Goal: Contribute content: Contribute content

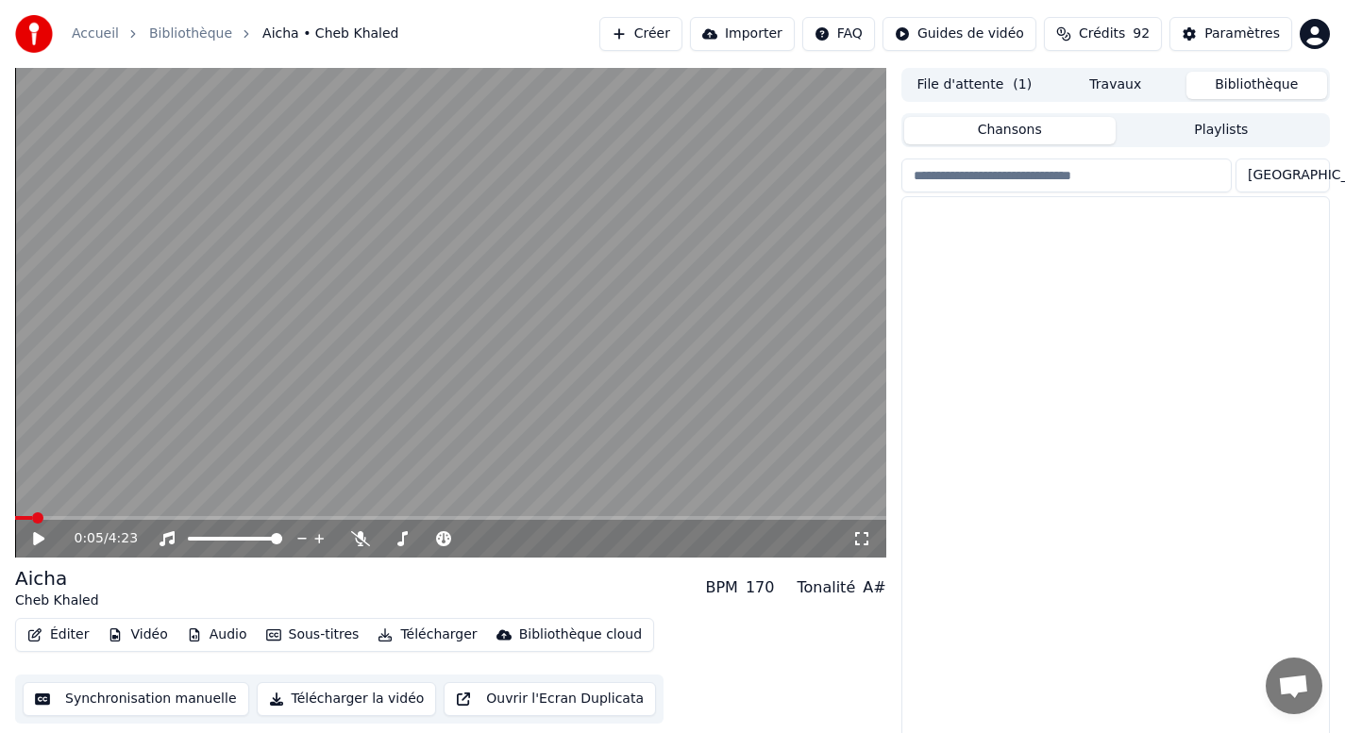
click at [1271, 92] on button "Bibliothèque" at bounding box center [1256, 85] width 141 height 27
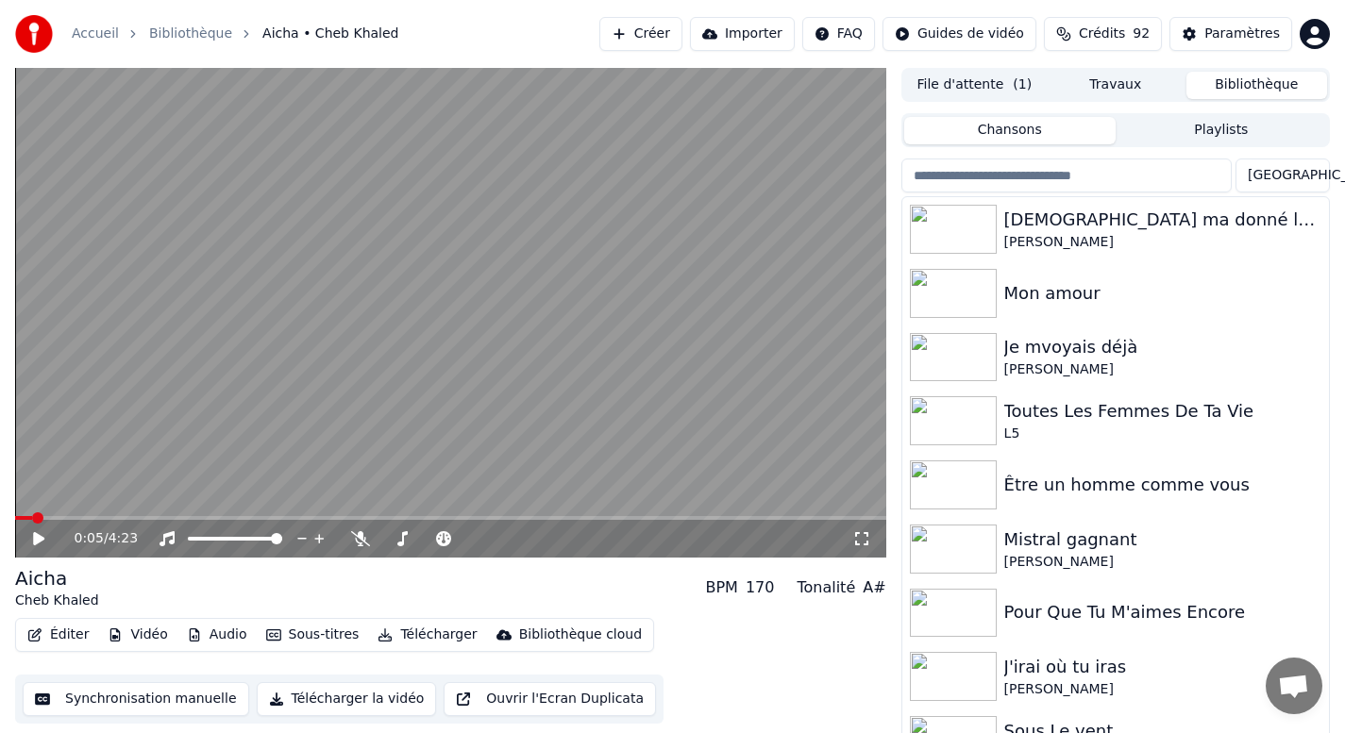
click at [643, 37] on button "Créer" at bounding box center [640, 34] width 83 height 34
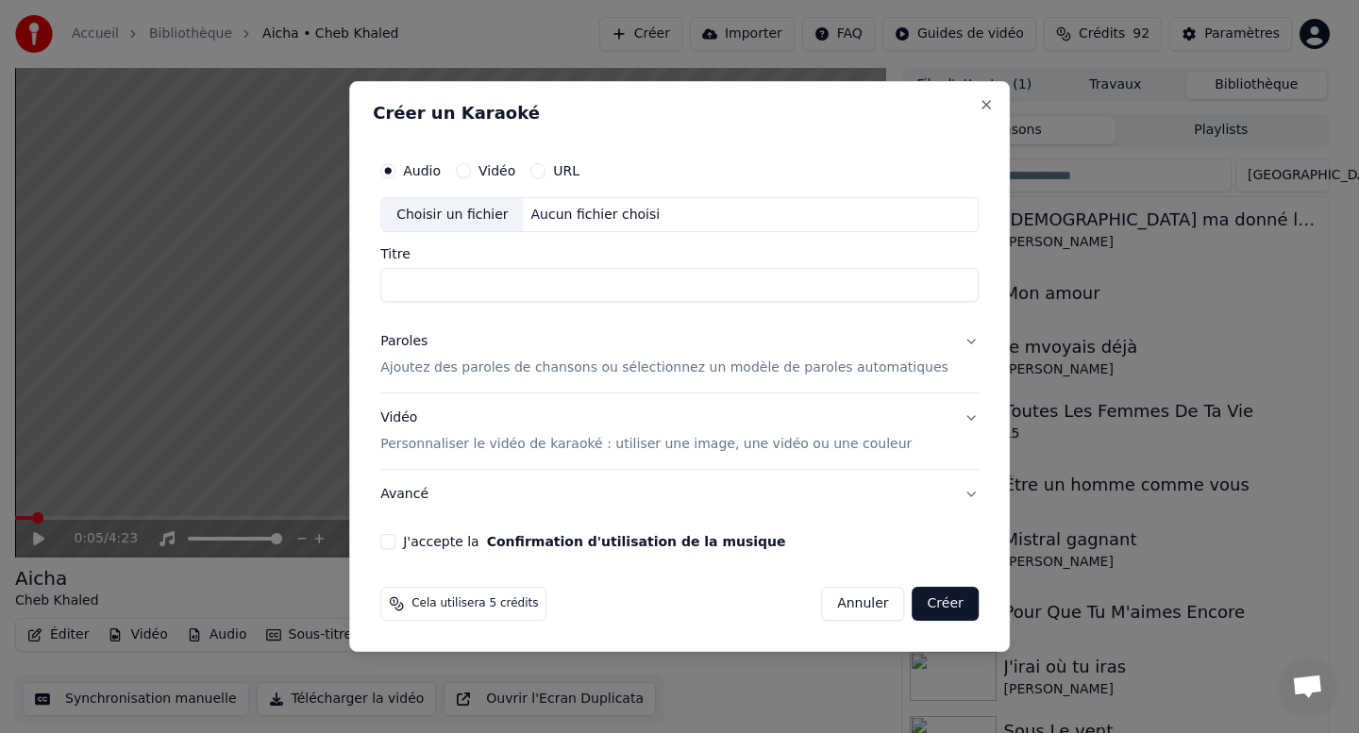
click at [584, 220] on div "Aucun fichier choisi" at bounding box center [596, 215] width 144 height 19
click at [836, 610] on button "Annuler" at bounding box center [862, 604] width 83 height 34
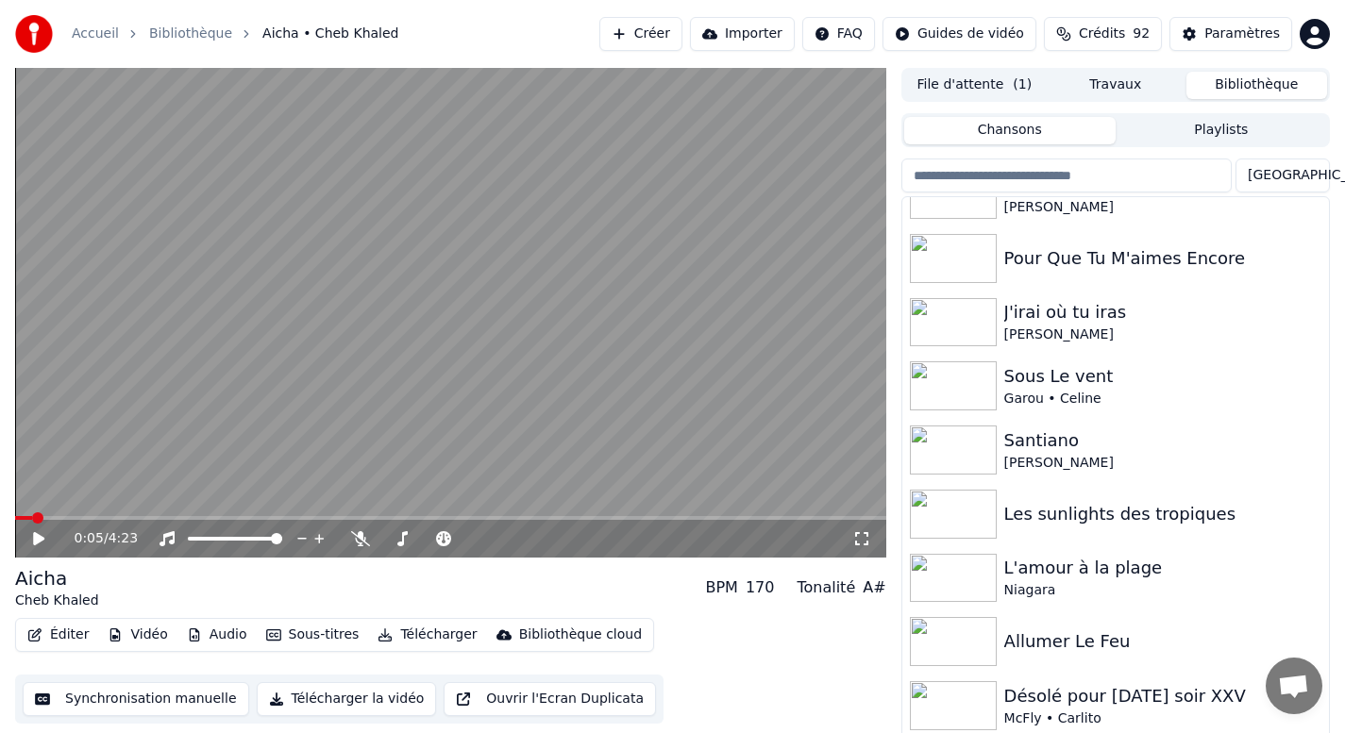
scroll to position [359, 0]
click at [1131, 79] on button "Travaux" at bounding box center [1114, 85] width 141 height 27
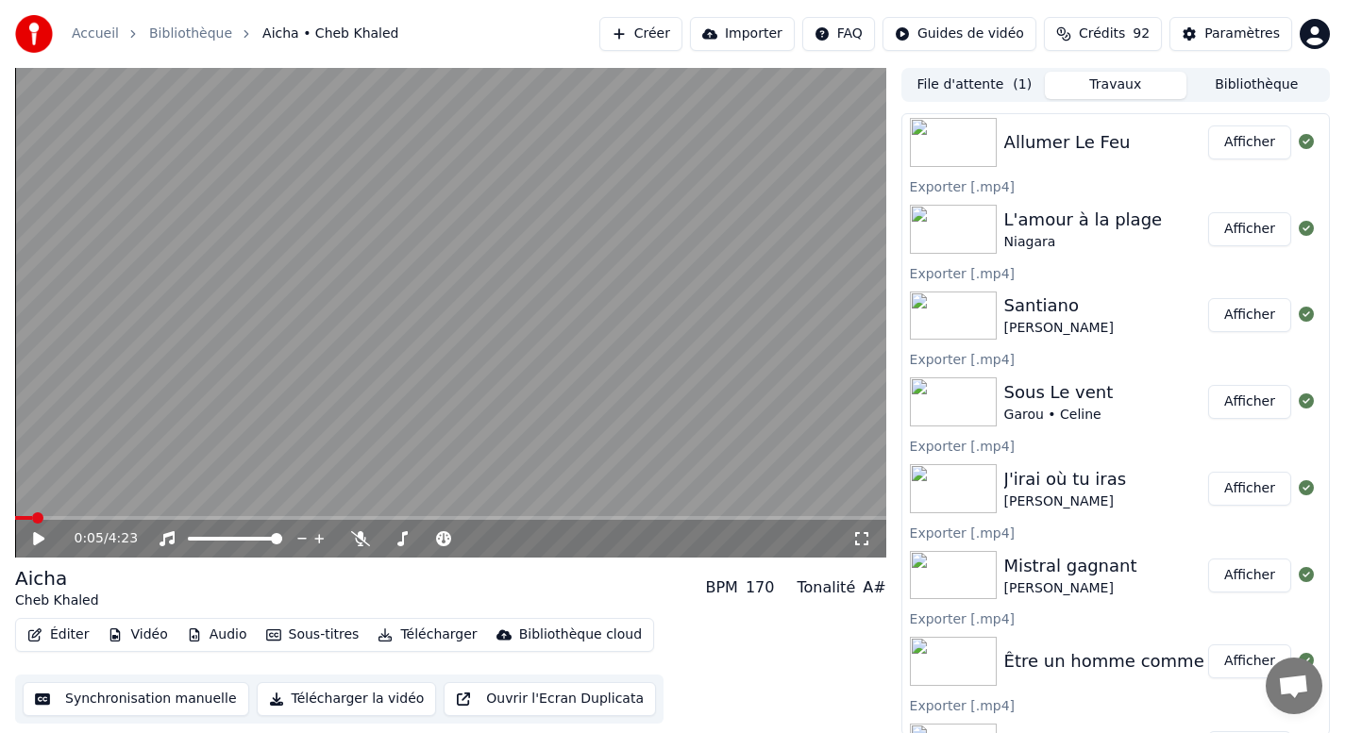
scroll to position [999, 0]
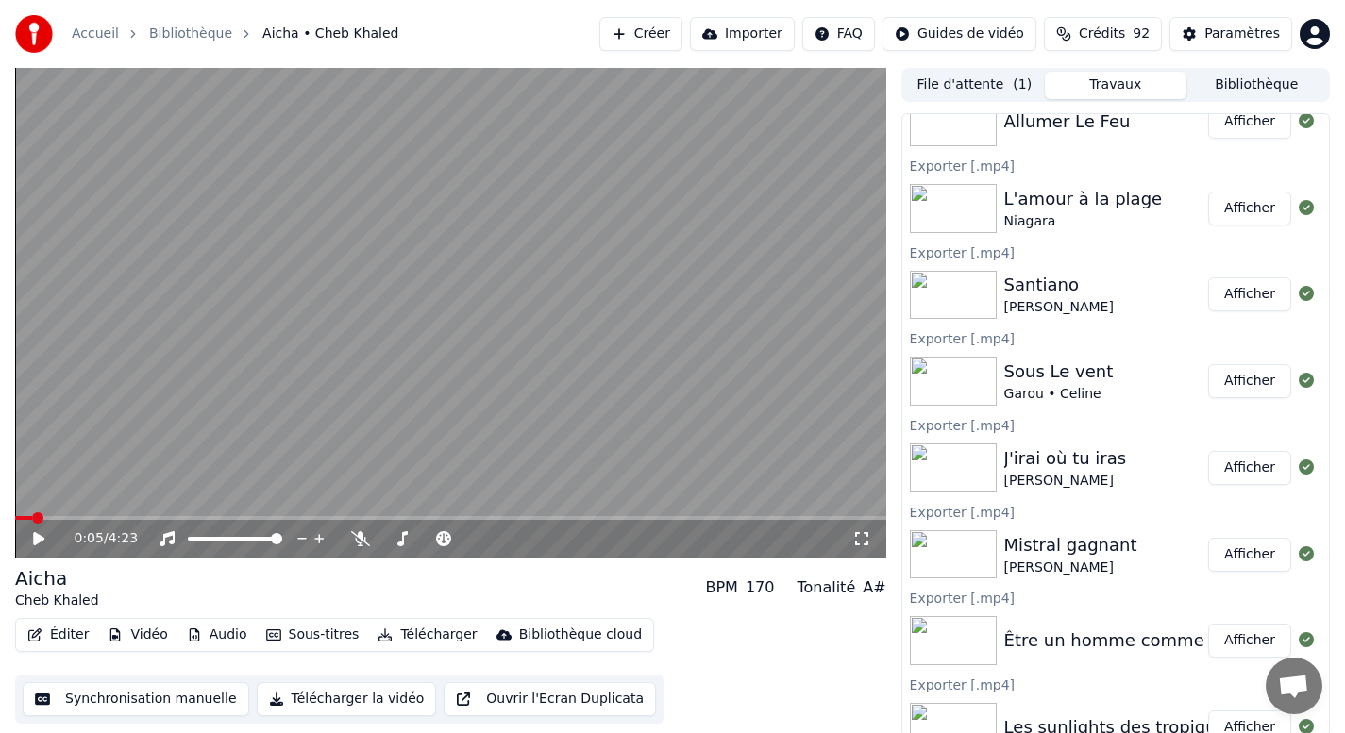
click at [1231, 297] on button "Afficher" at bounding box center [1249, 294] width 83 height 34
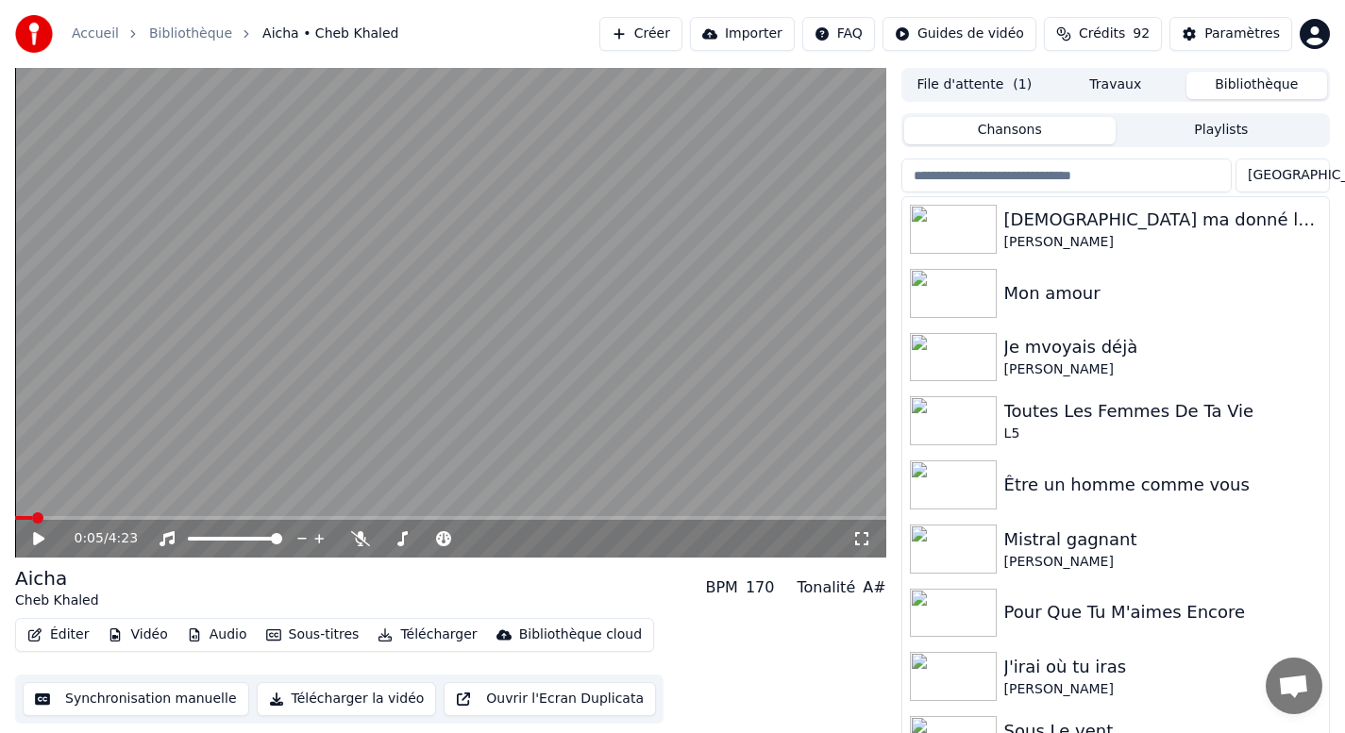
click at [1247, 78] on button "Bibliothèque" at bounding box center [1256, 85] width 141 height 27
click at [1023, 179] on input "search" at bounding box center [1066, 176] width 330 height 34
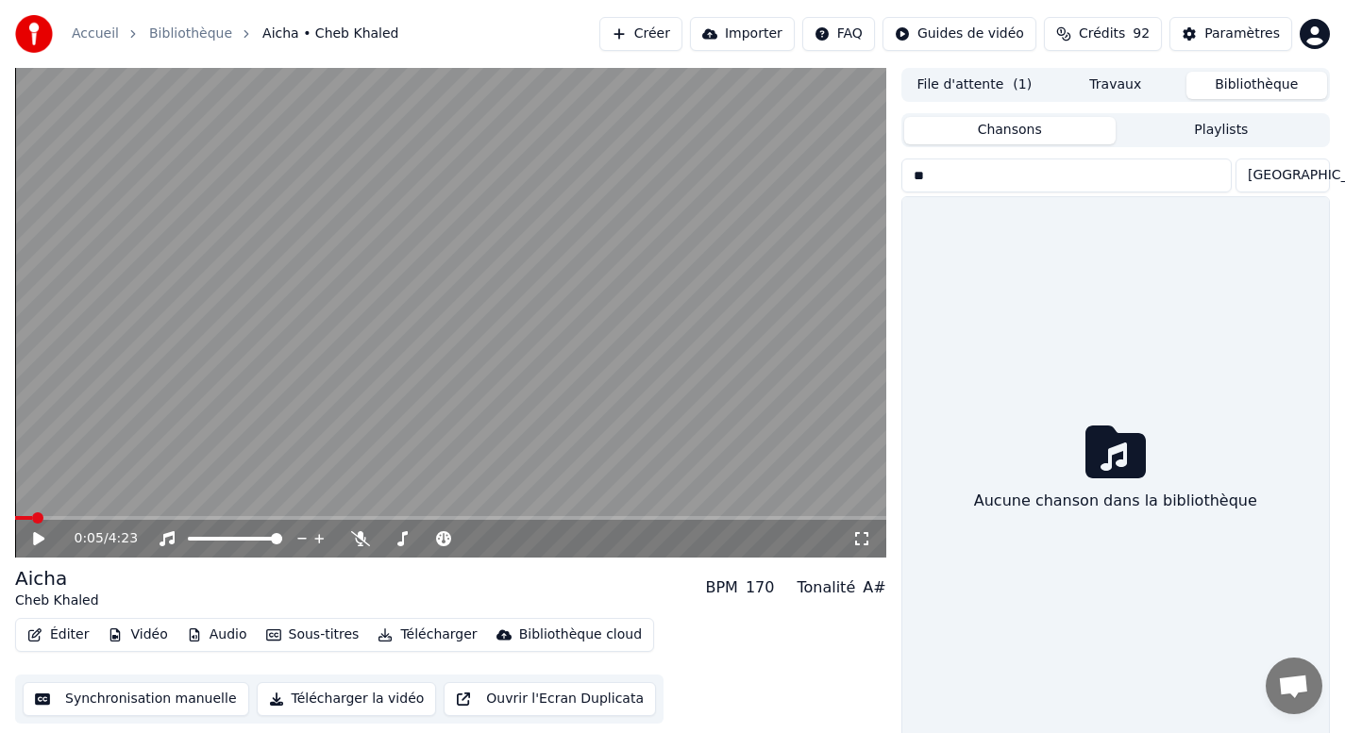
type input "*"
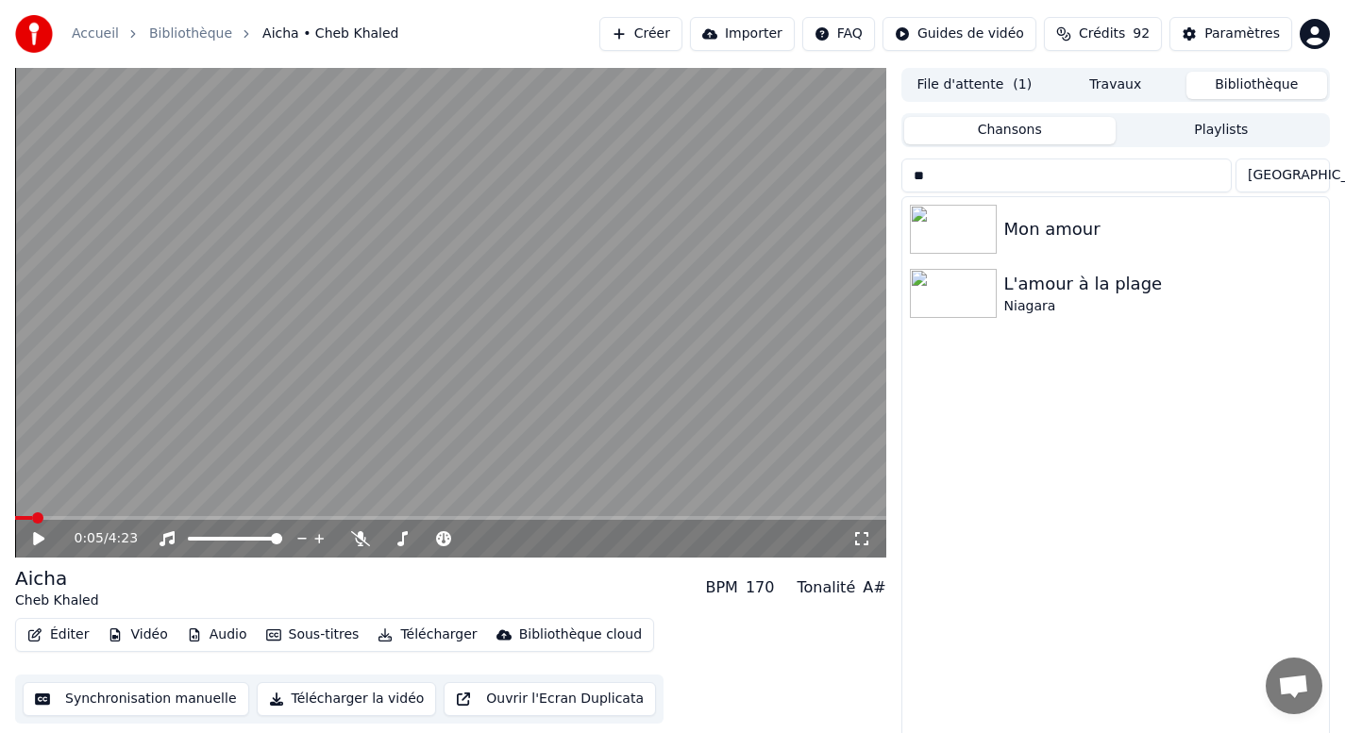
type input "*"
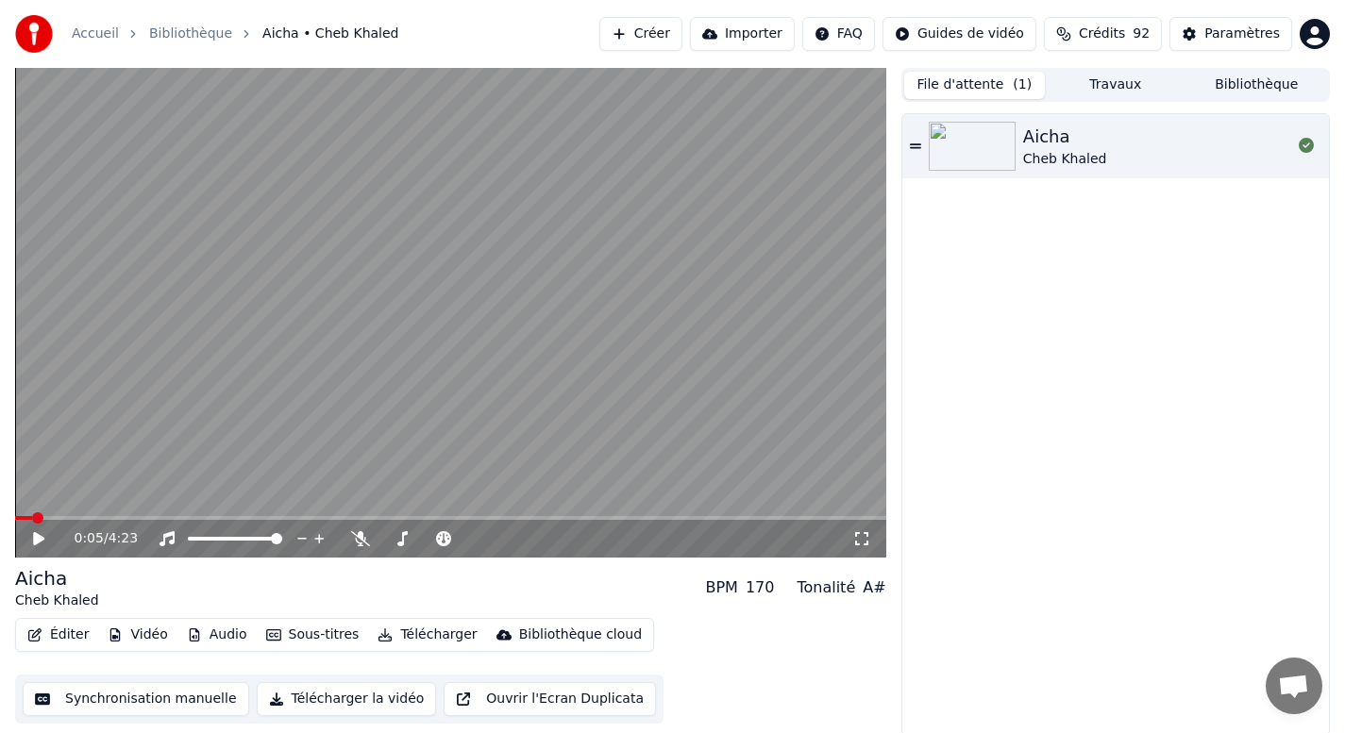
click at [1000, 86] on button "File d'attente ( 1 )" at bounding box center [974, 85] width 141 height 27
click at [1235, 80] on button "Bibliothèque" at bounding box center [1256, 85] width 141 height 27
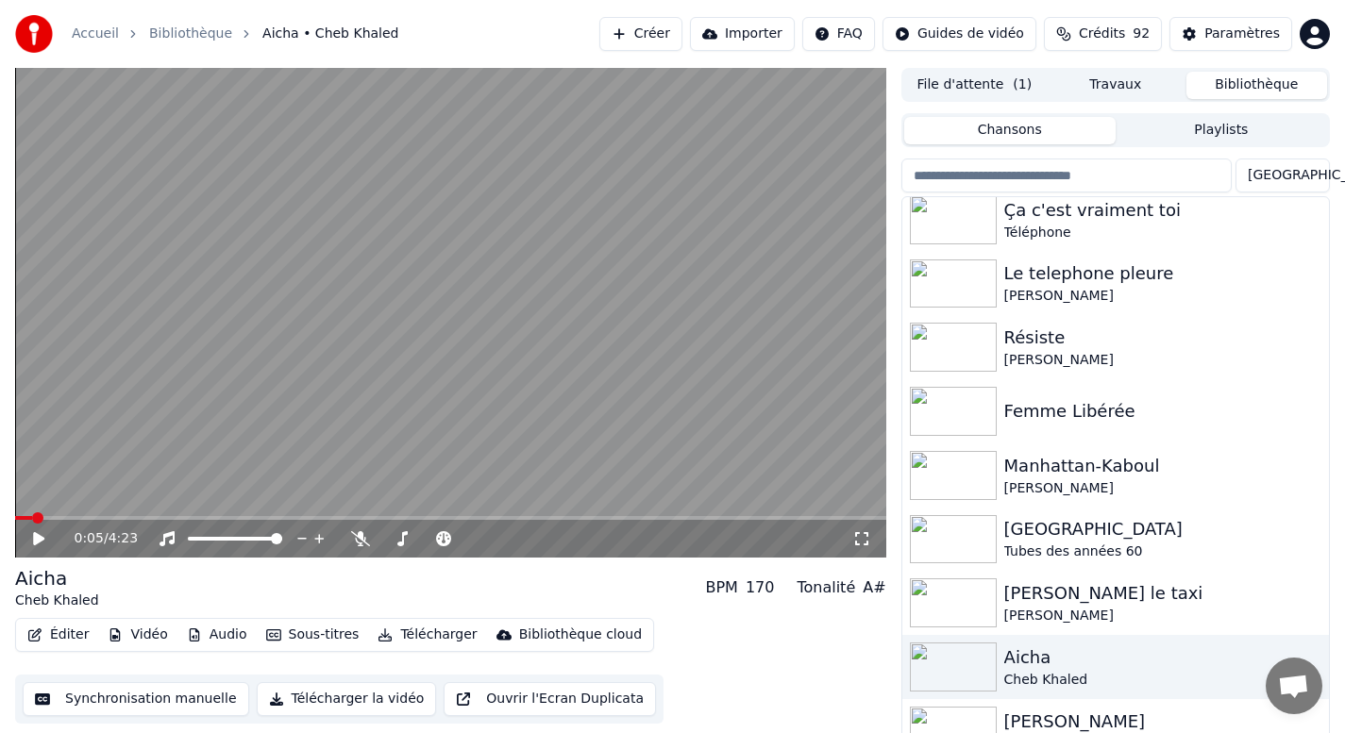
scroll to position [1039, 0]
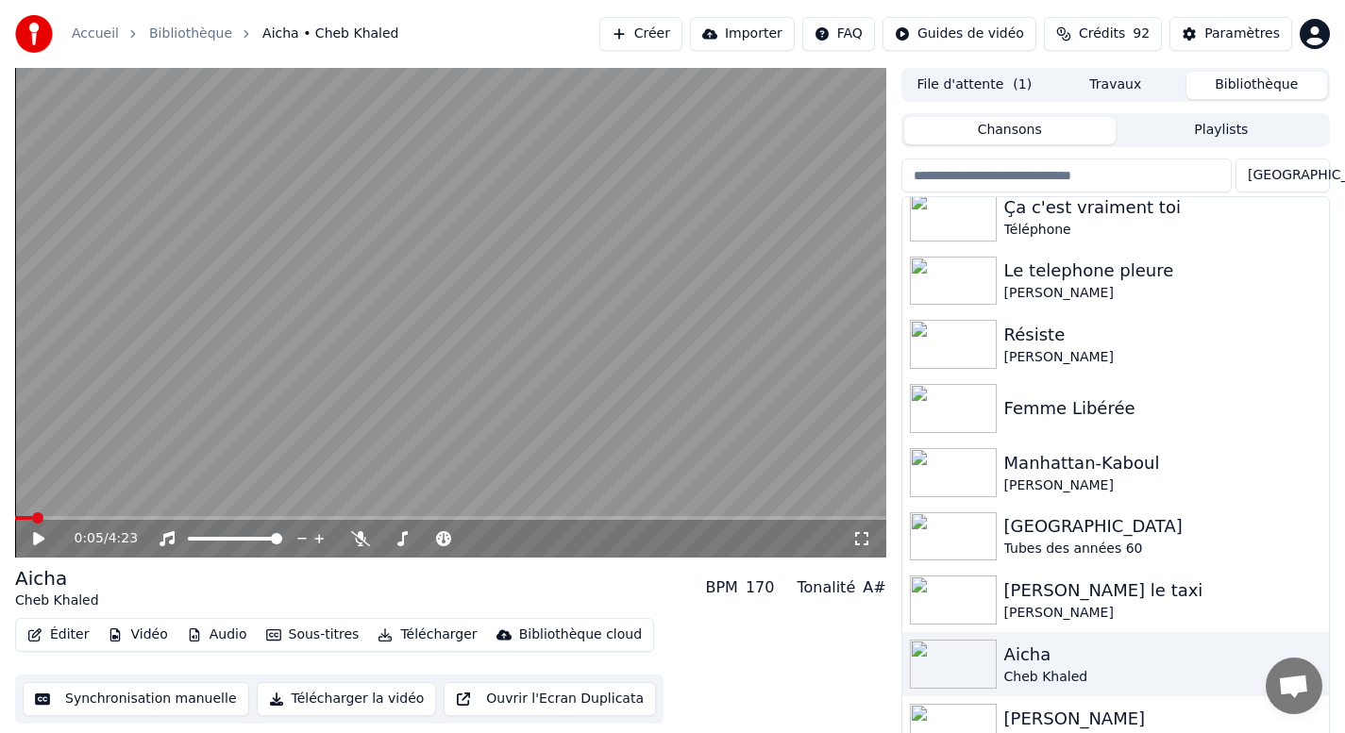
click at [1337, 600] on div "0:05 / 4:23 [PERSON_NAME] Khaled BPM 170 Tonalité A# Éditer Vidéo Audio Sous-ti…" at bounding box center [672, 407] width 1345 height 678
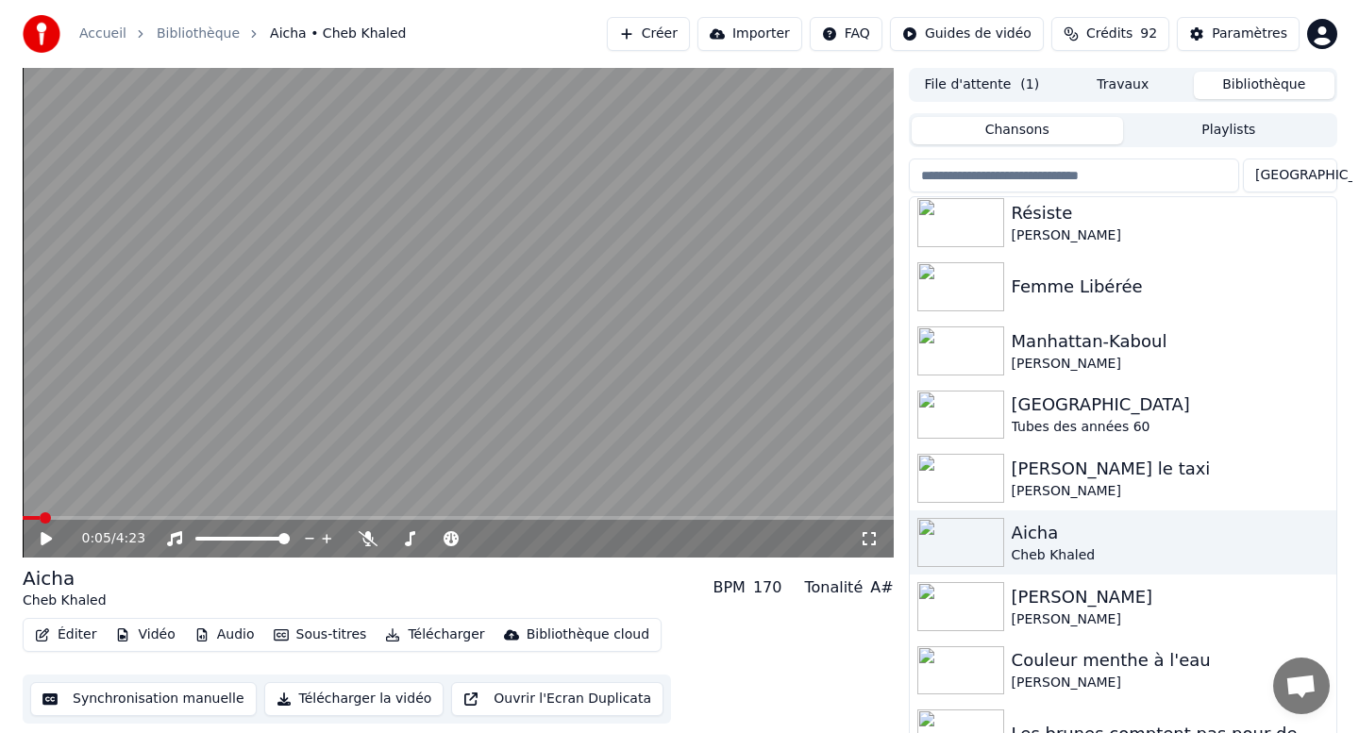
scroll to position [1181, 0]
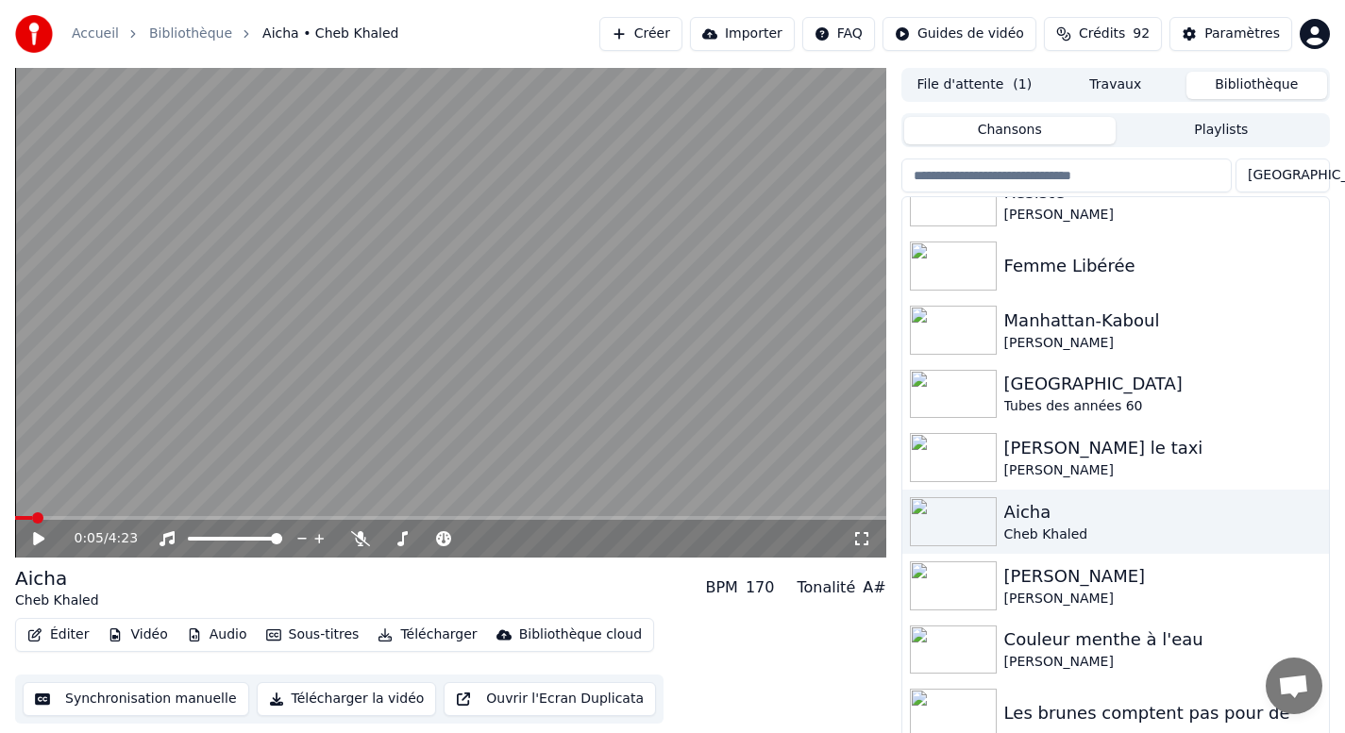
click at [645, 31] on button "Créer" at bounding box center [640, 34] width 83 height 34
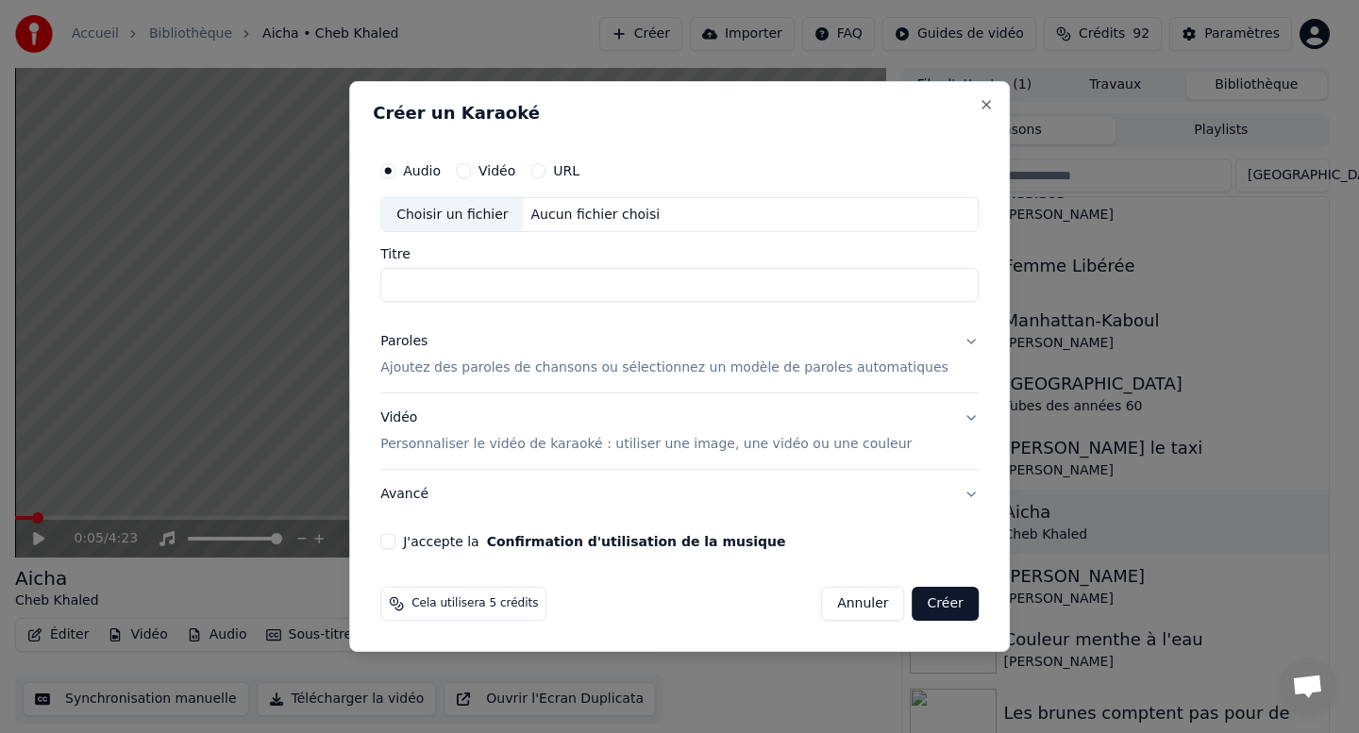
click at [587, 224] on div "Aucun fichier choisi" at bounding box center [596, 215] width 144 height 19
click at [860, 603] on button "Annuler" at bounding box center [862, 604] width 83 height 34
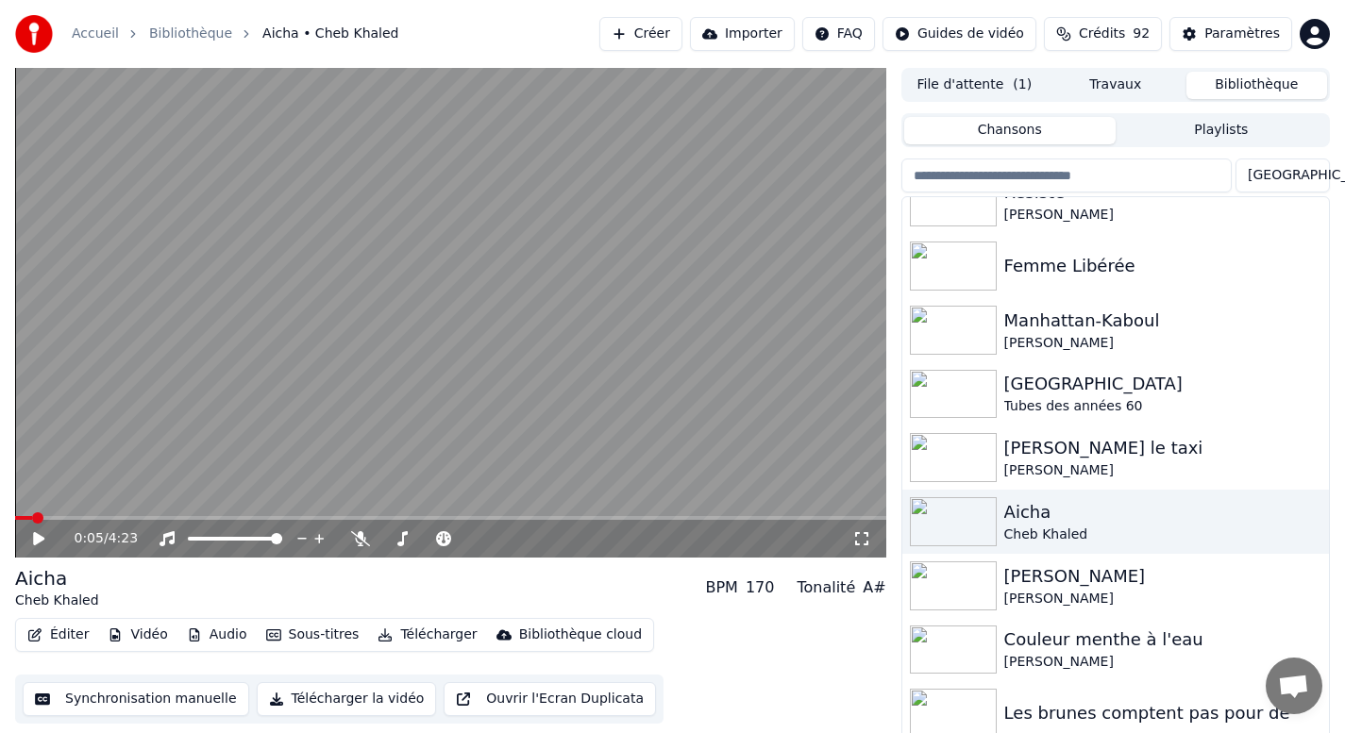
click at [676, 34] on button "Créer" at bounding box center [640, 34] width 83 height 34
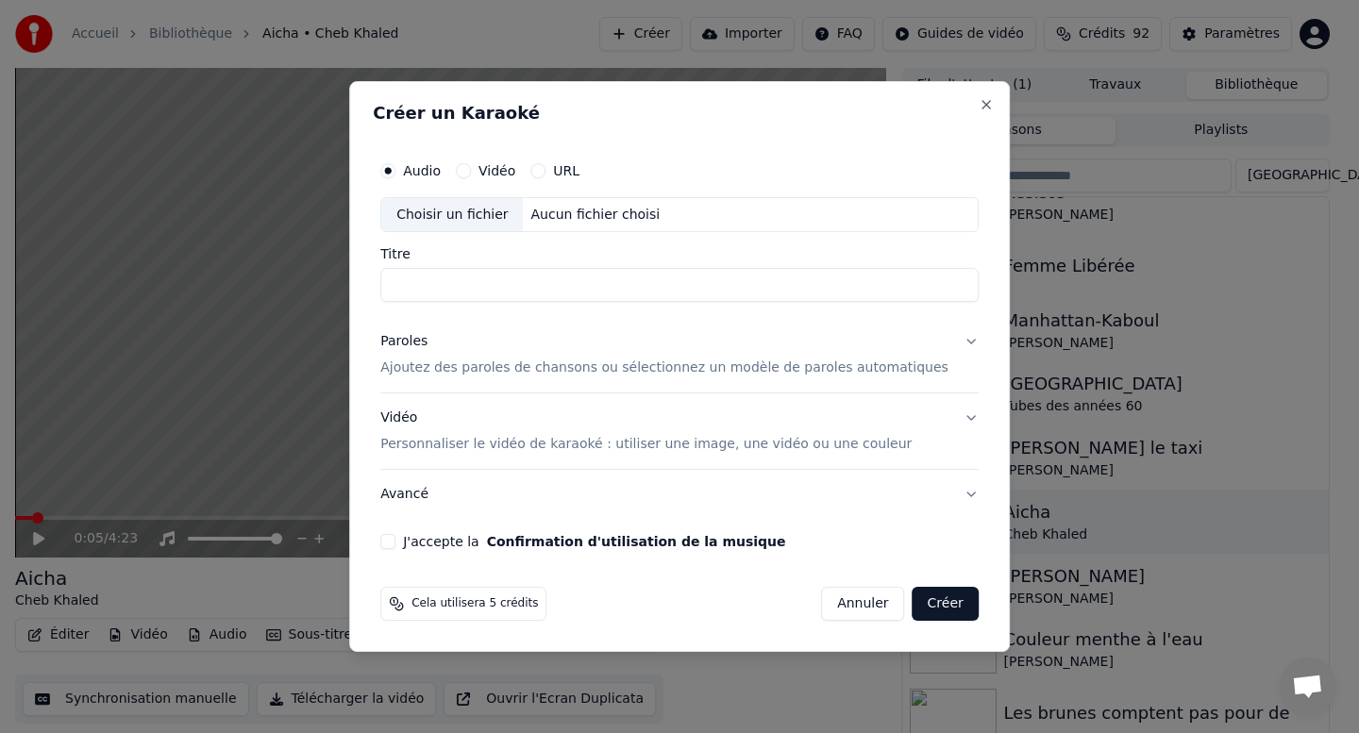
click at [576, 216] on div "Aucun fichier choisi" at bounding box center [596, 215] width 144 height 19
type input "**********"
click at [407, 344] on div "Paroles" at bounding box center [403, 342] width 47 height 19
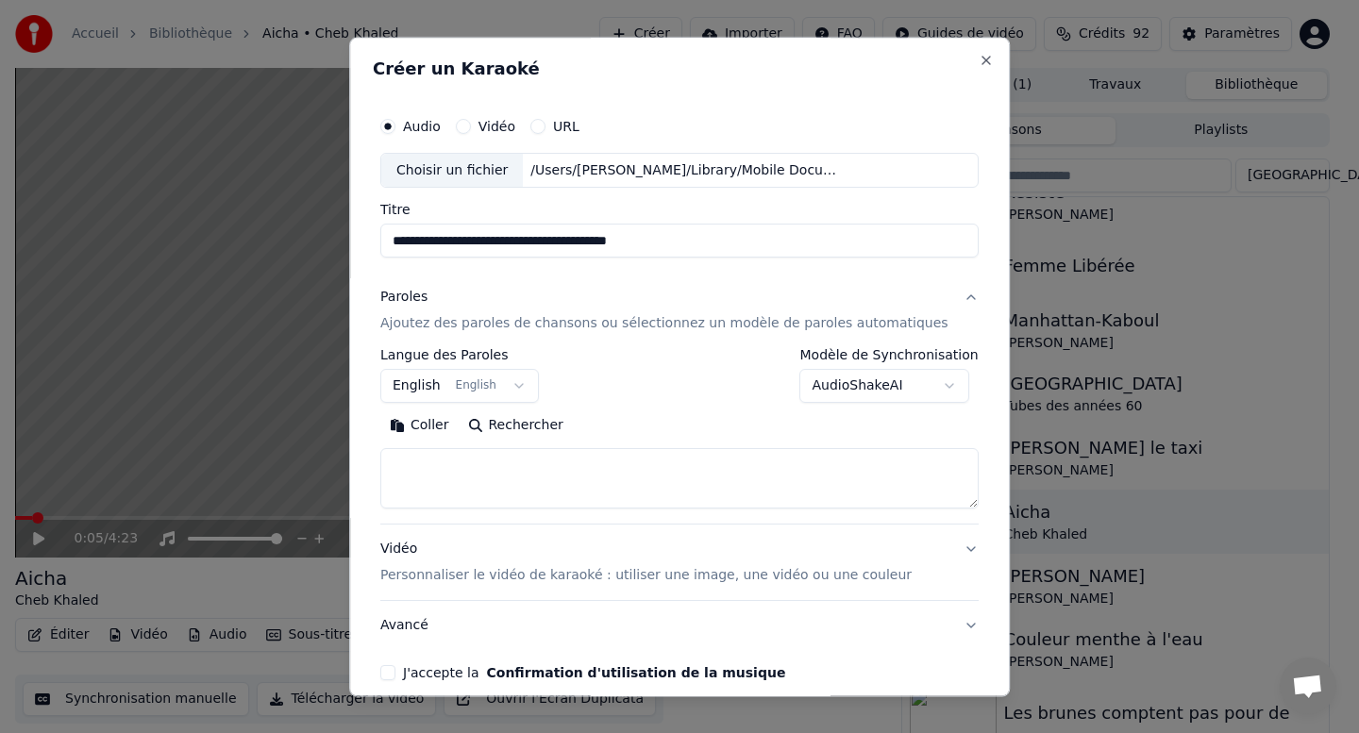
click at [452, 391] on button "English English" at bounding box center [459, 387] width 159 height 34
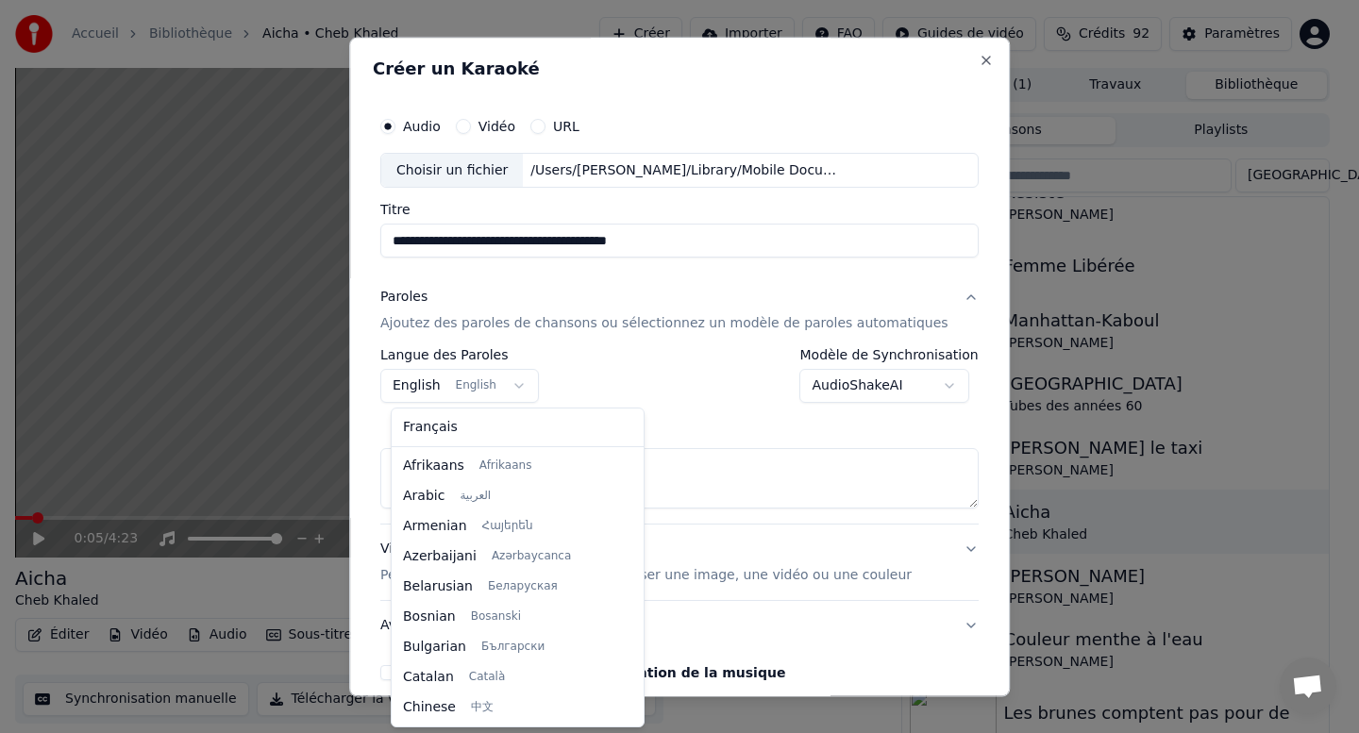
scroll to position [0, 0]
click at [436, 390] on body "**********" at bounding box center [672, 366] width 1345 height 733
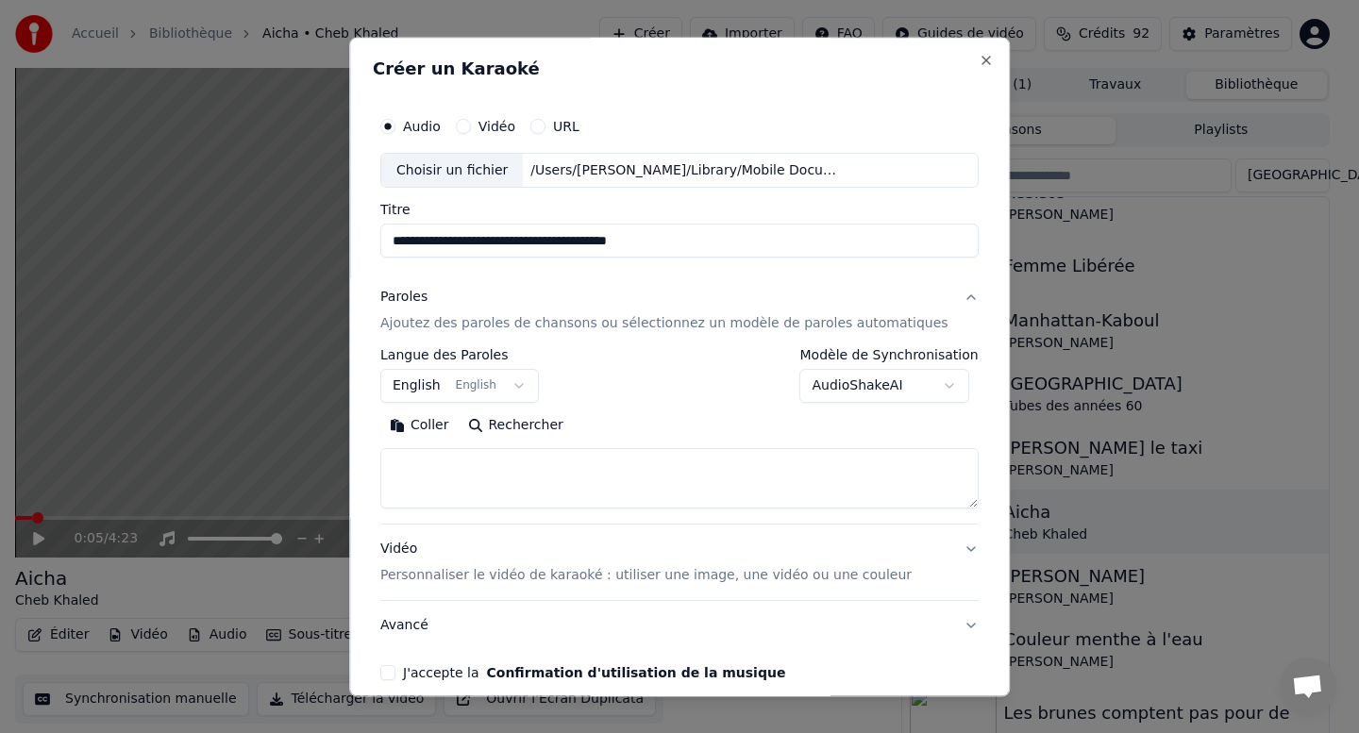
click at [434, 389] on body "**********" at bounding box center [672, 366] width 1345 height 733
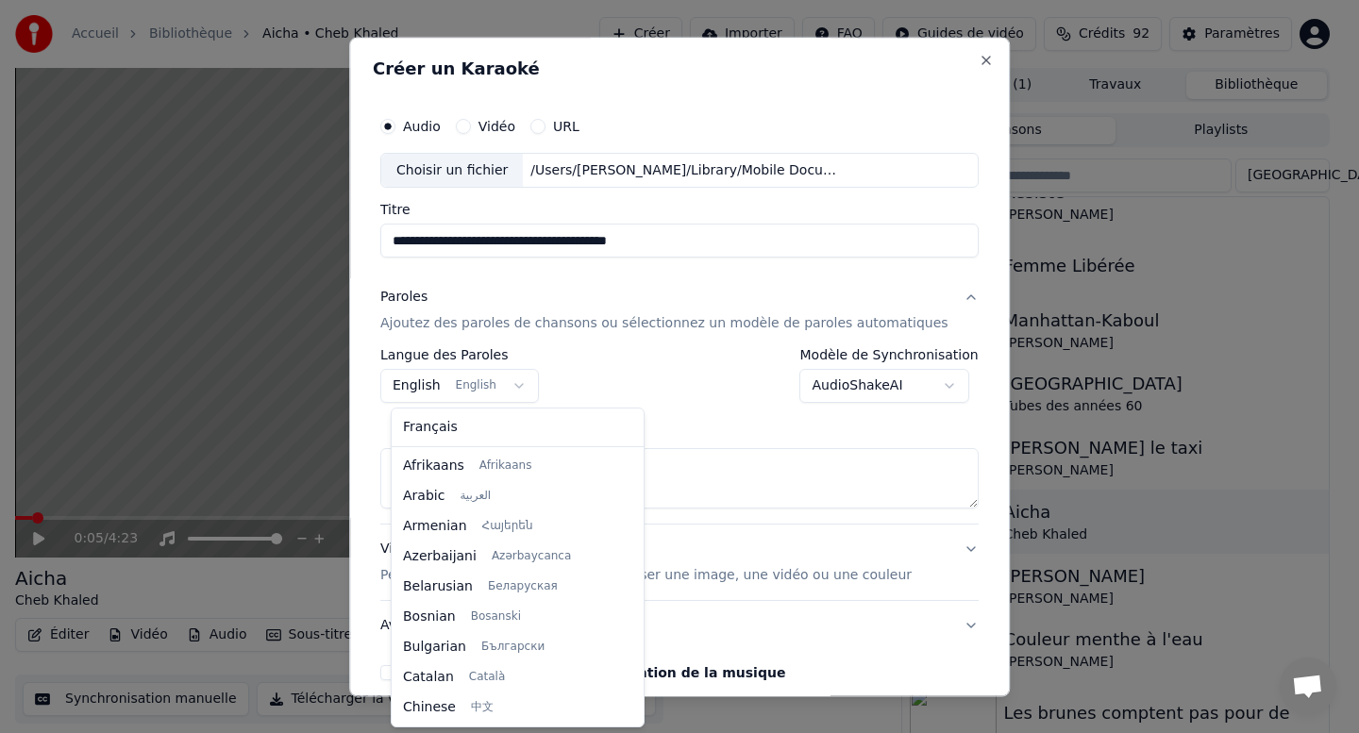
scroll to position [151, 0]
select select "**"
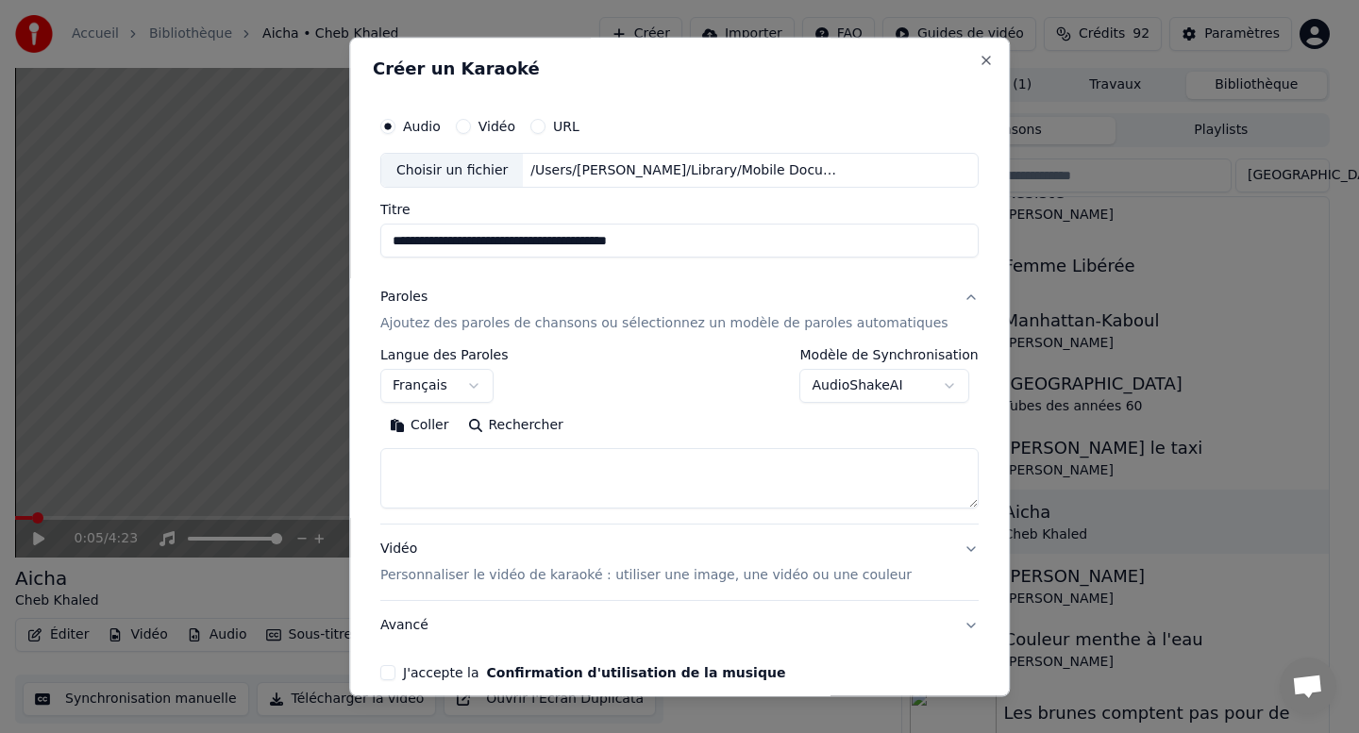
click at [490, 476] on textarea at bounding box center [679, 479] width 598 height 60
click at [449, 436] on button "Coller" at bounding box center [419, 426] width 78 height 30
click at [541, 485] on textarea at bounding box center [661, 479] width 563 height 60
type textarea "**********"
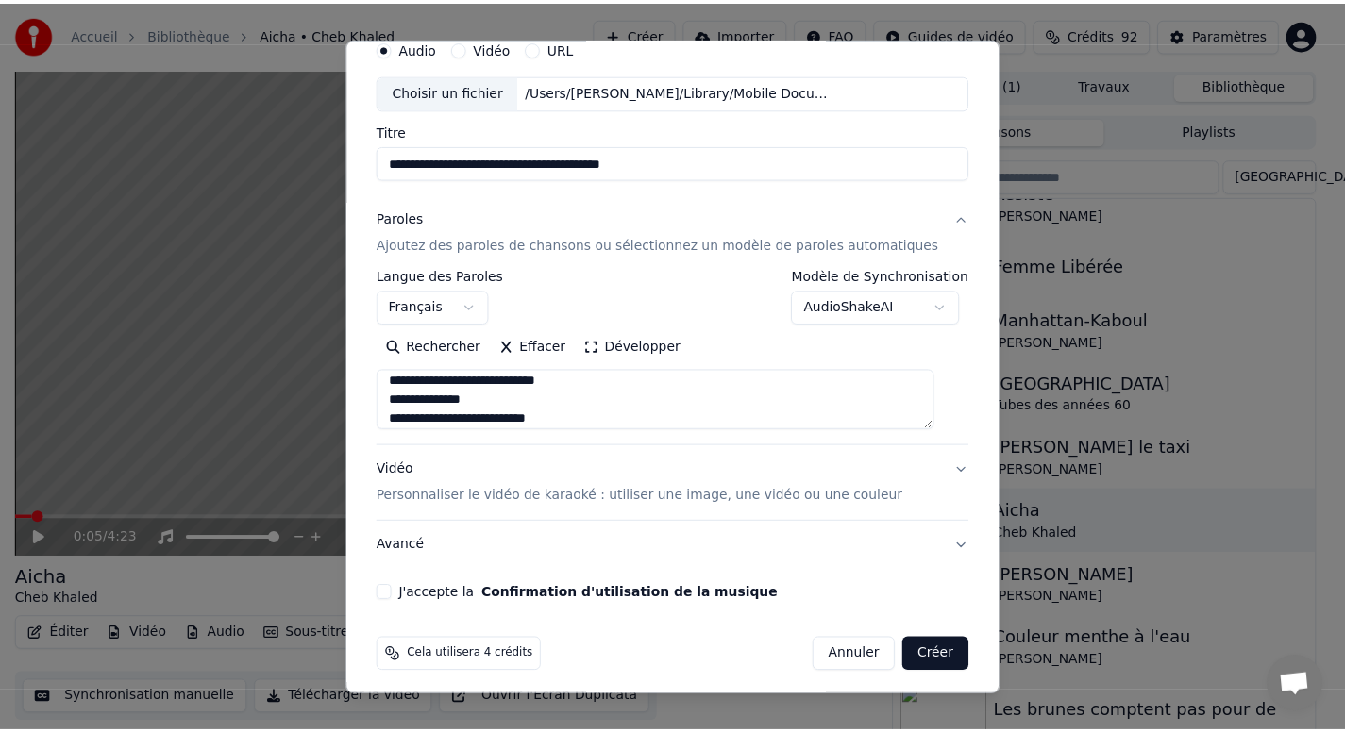
scroll to position [87, 0]
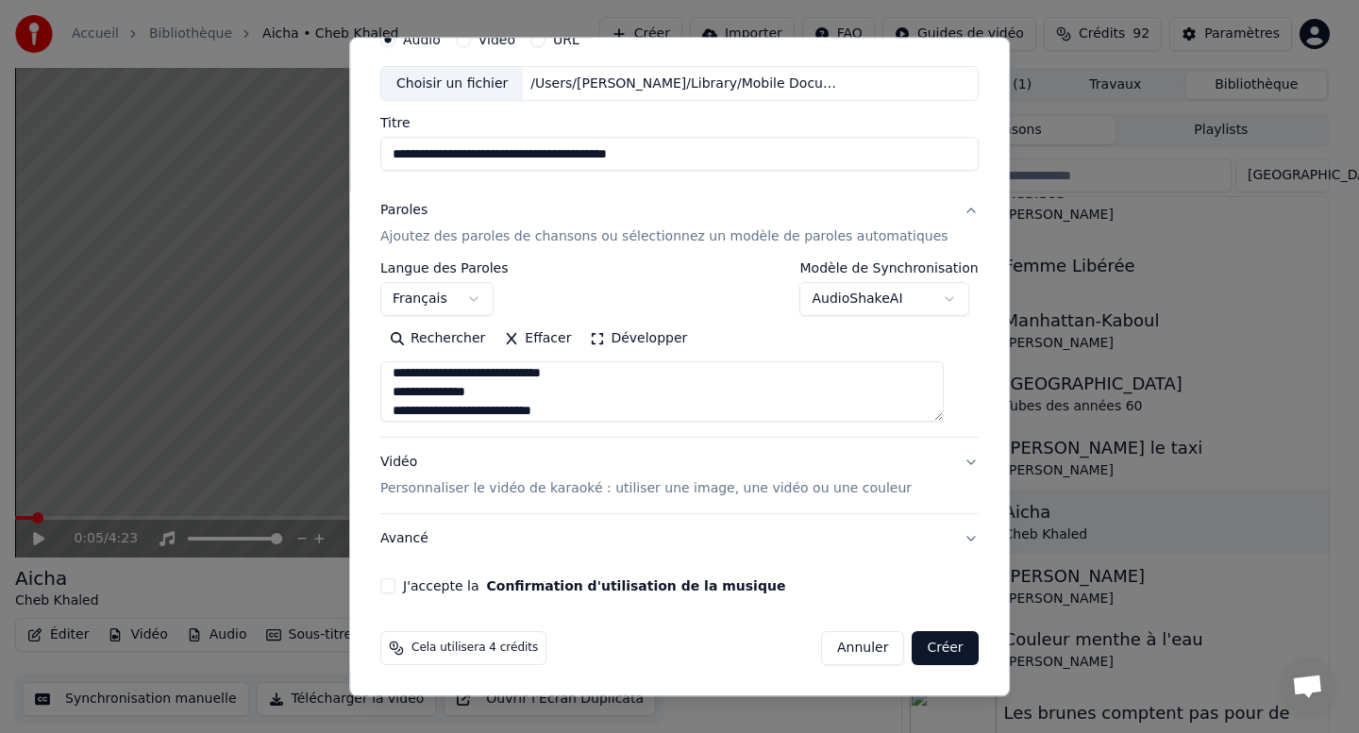
click at [395, 587] on button "J'accepte la Confirmation d'utilisation de la musique" at bounding box center [387, 586] width 15 height 15
click at [912, 644] on button "Créer" at bounding box center [945, 649] width 66 height 34
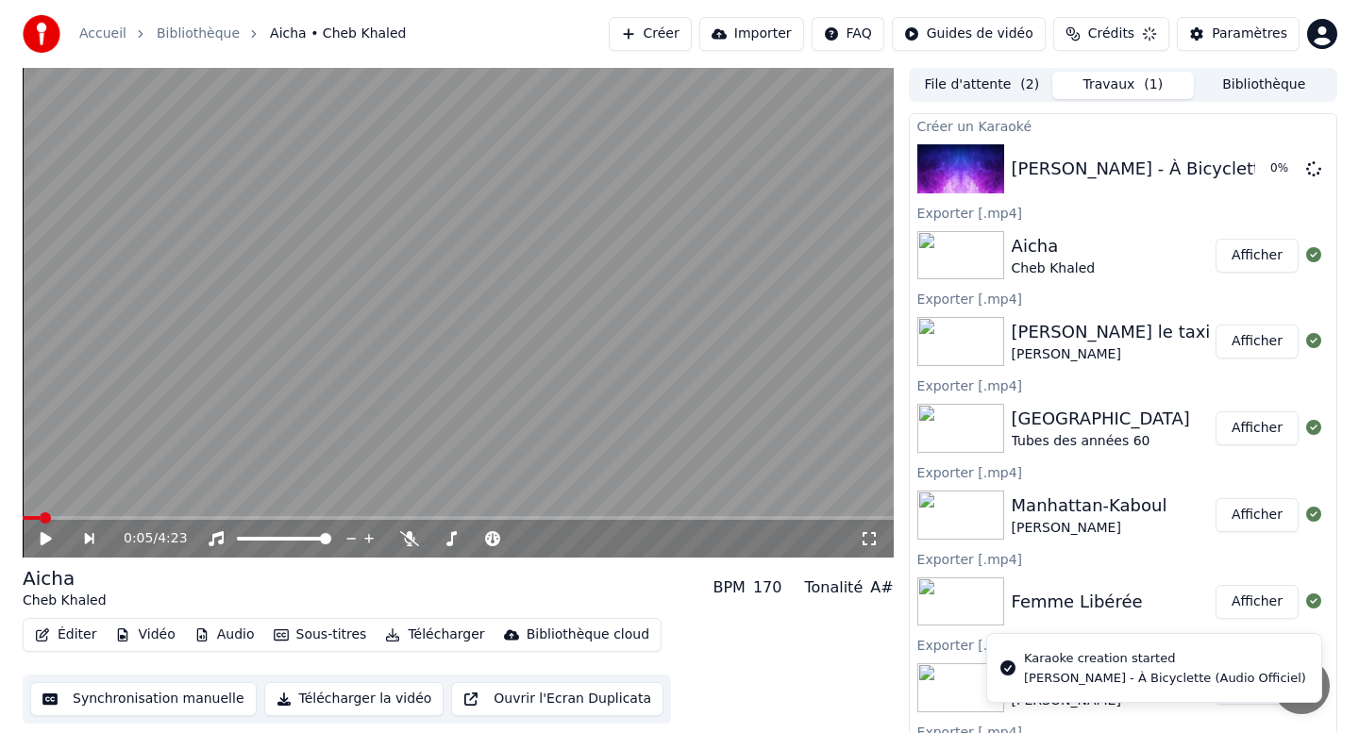
scroll to position [0, 0]
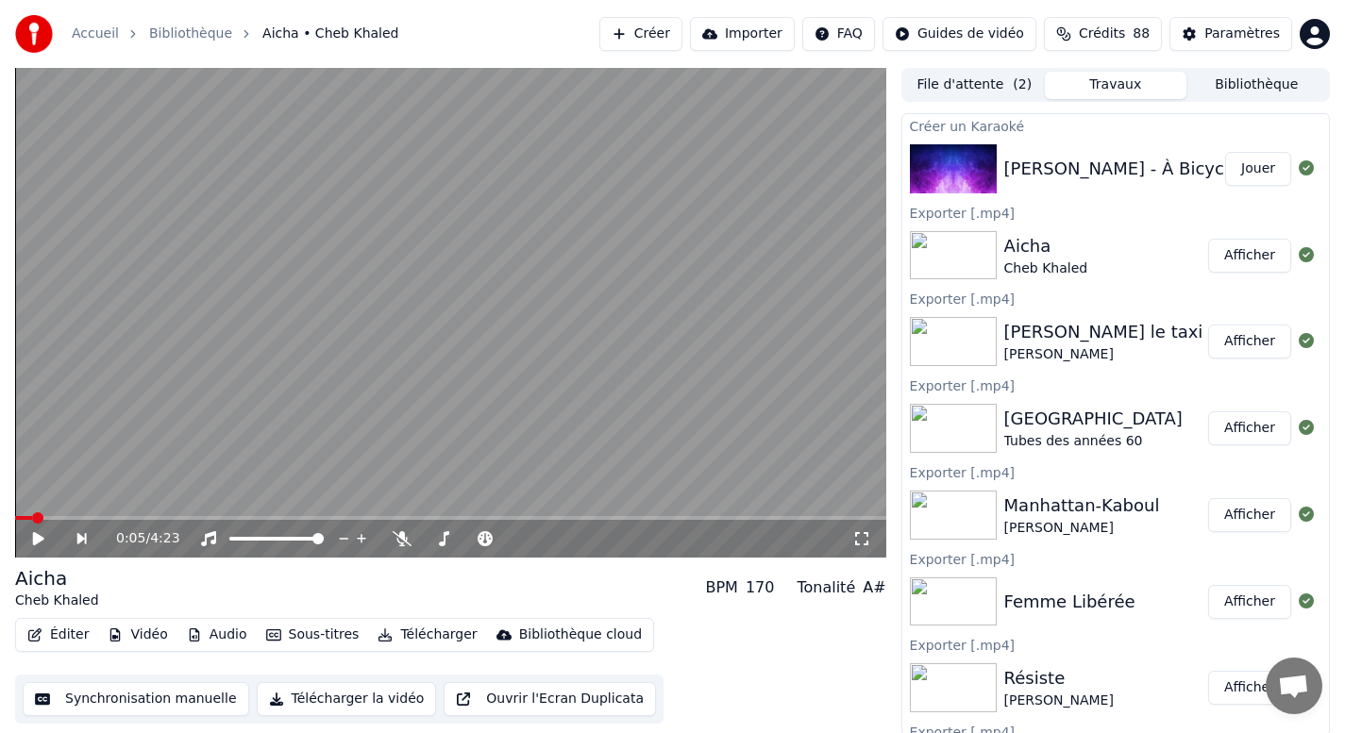
click at [1250, 175] on button "Jouer" at bounding box center [1258, 169] width 66 height 34
click at [315, 700] on button "Télécharger la vidéo" at bounding box center [347, 699] width 180 height 34
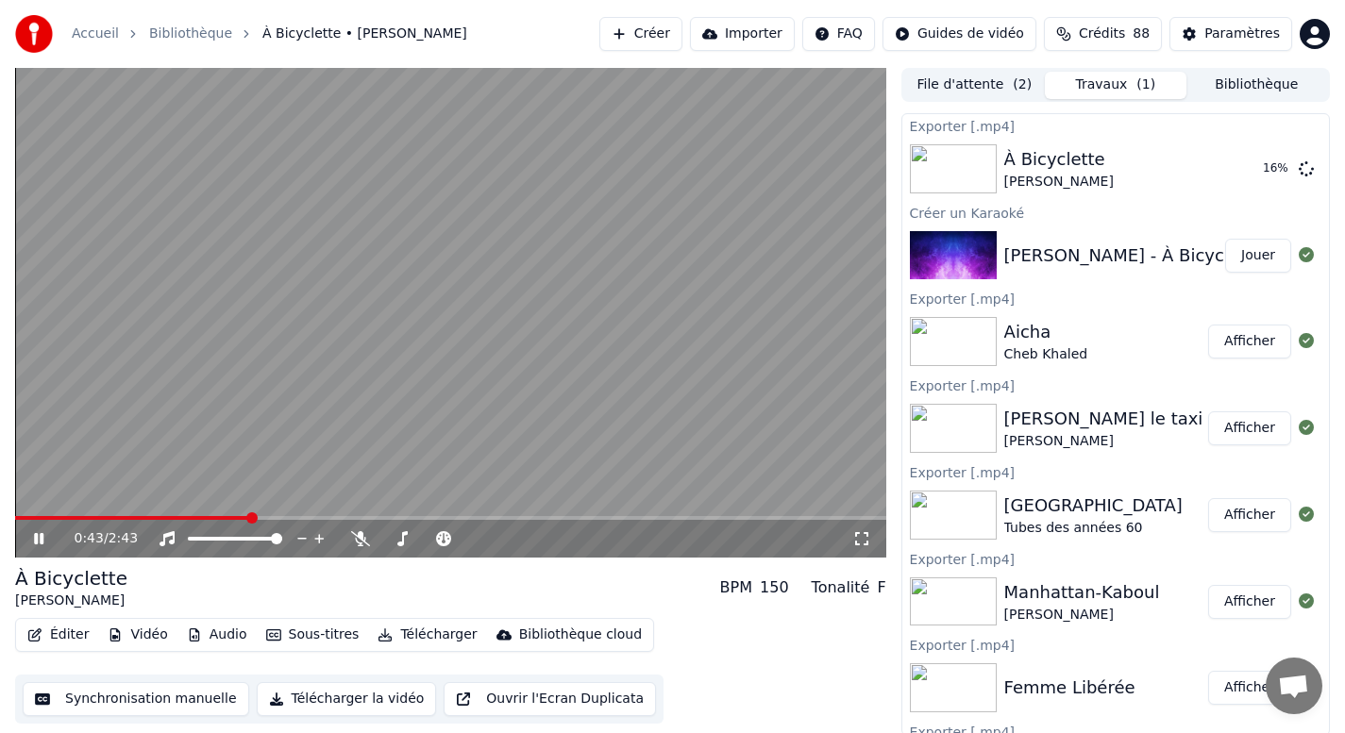
click at [47, 538] on icon at bounding box center [52, 538] width 44 height 15
click at [1223, 174] on button "Afficher" at bounding box center [1249, 169] width 83 height 34
click at [650, 41] on button "Créer" at bounding box center [640, 34] width 83 height 34
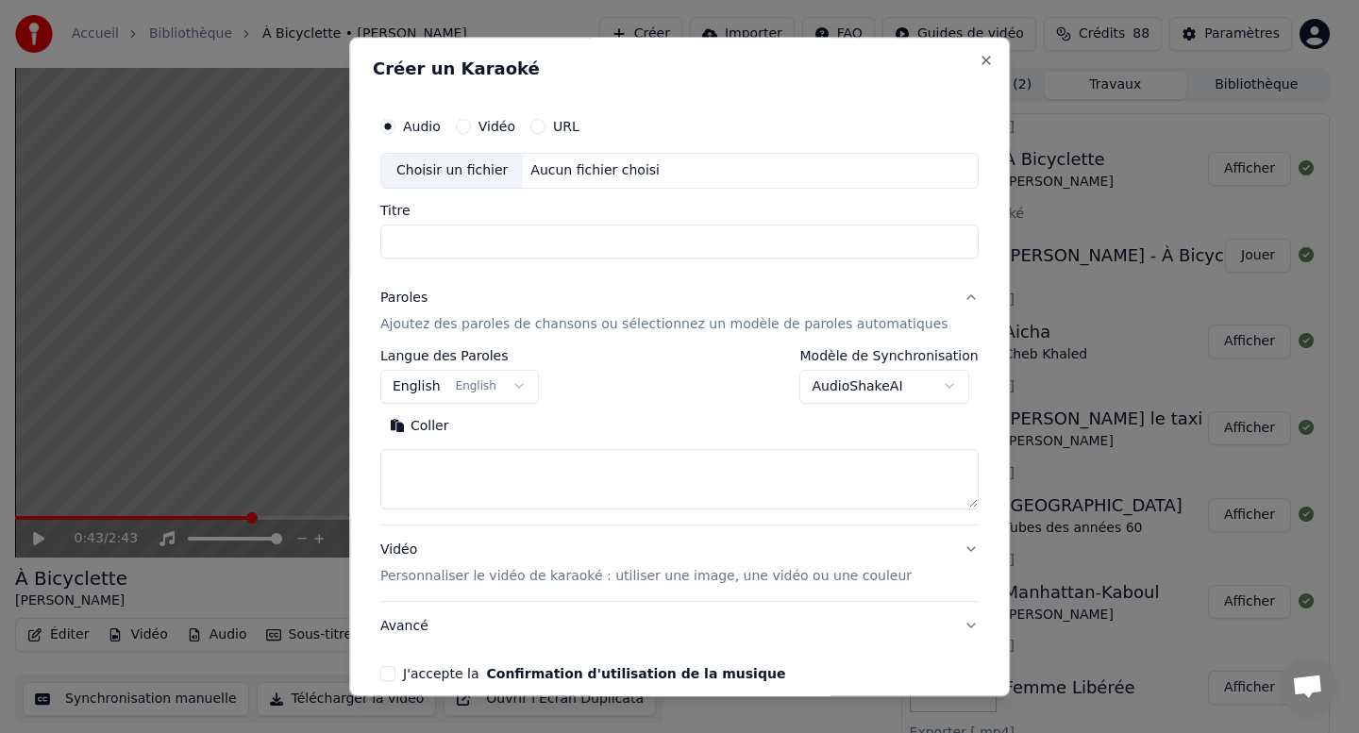
click at [563, 175] on div "Aucun fichier choisi" at bounding box center [596, 170] width 144 height 19
type input "**********"
click at [425, 389] on button "English English" at bounding box center [459, 387] width 159 height 34
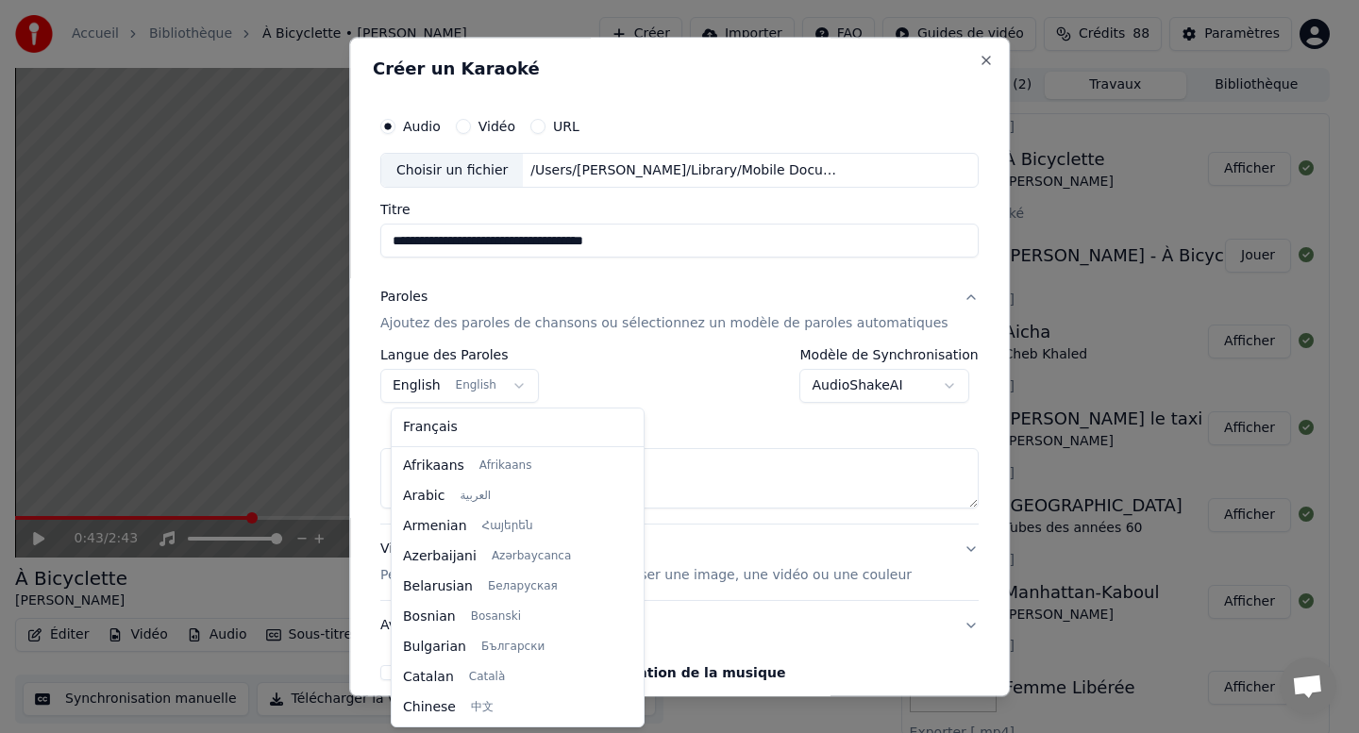
scroll to position [151, 0]
select select "**"
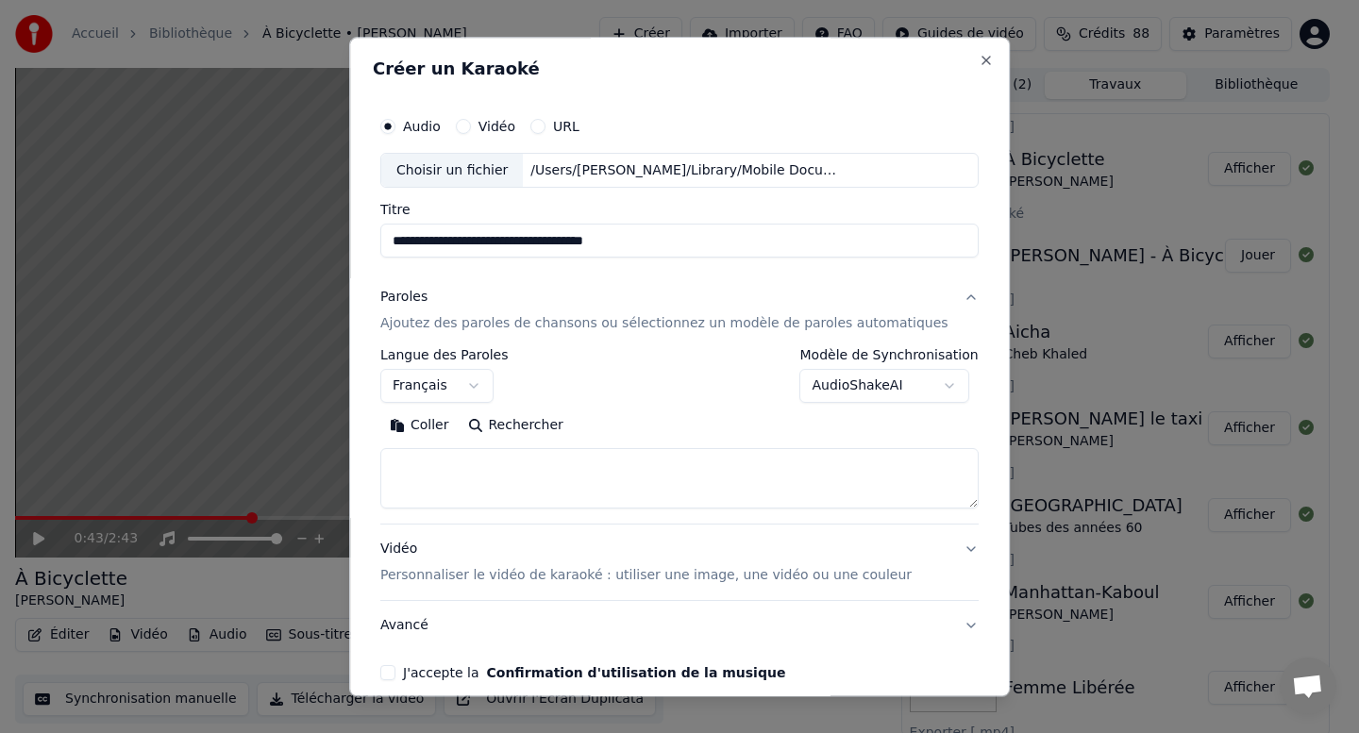
click at [418, 491] on textarea at bounding box center [679, 479] width 598 height 60
click at [443, 429] on button "Coller" at bounding box center [419, 426] width 78 height 30
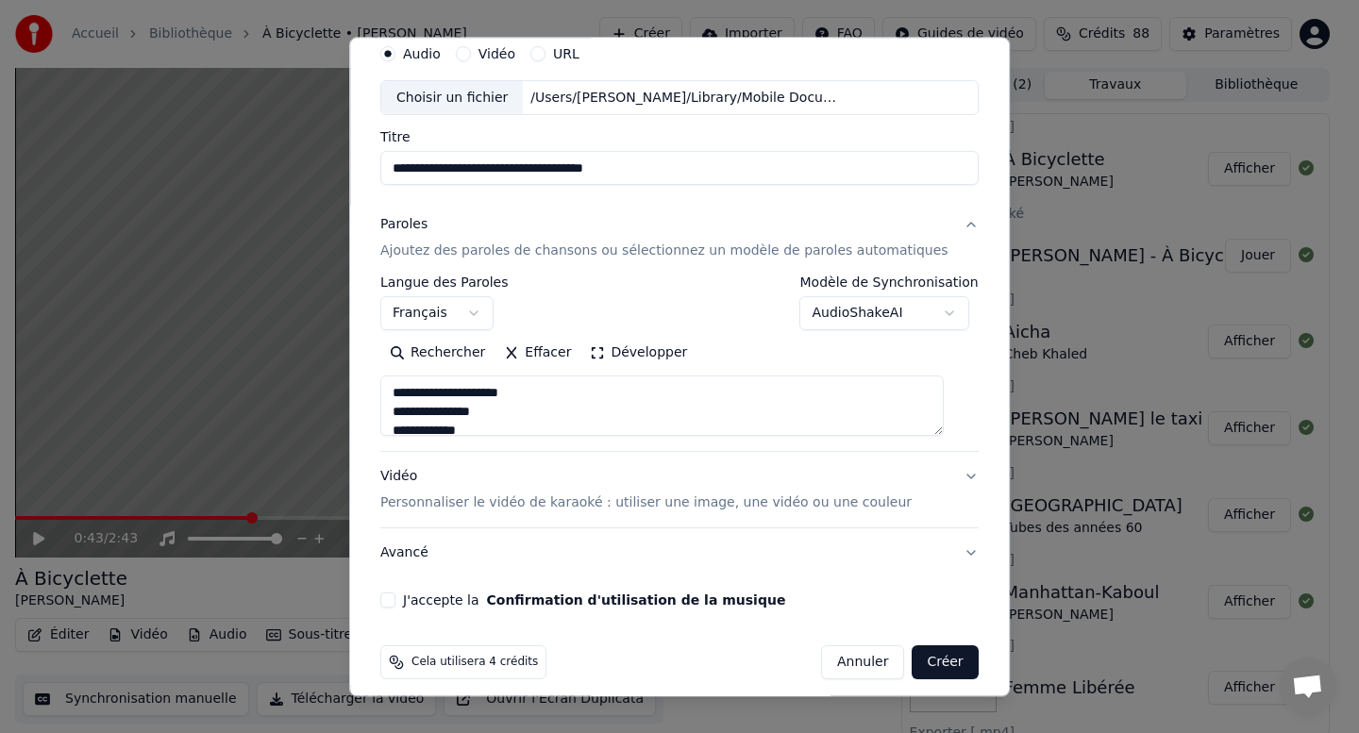
scroll to position [87, 0]
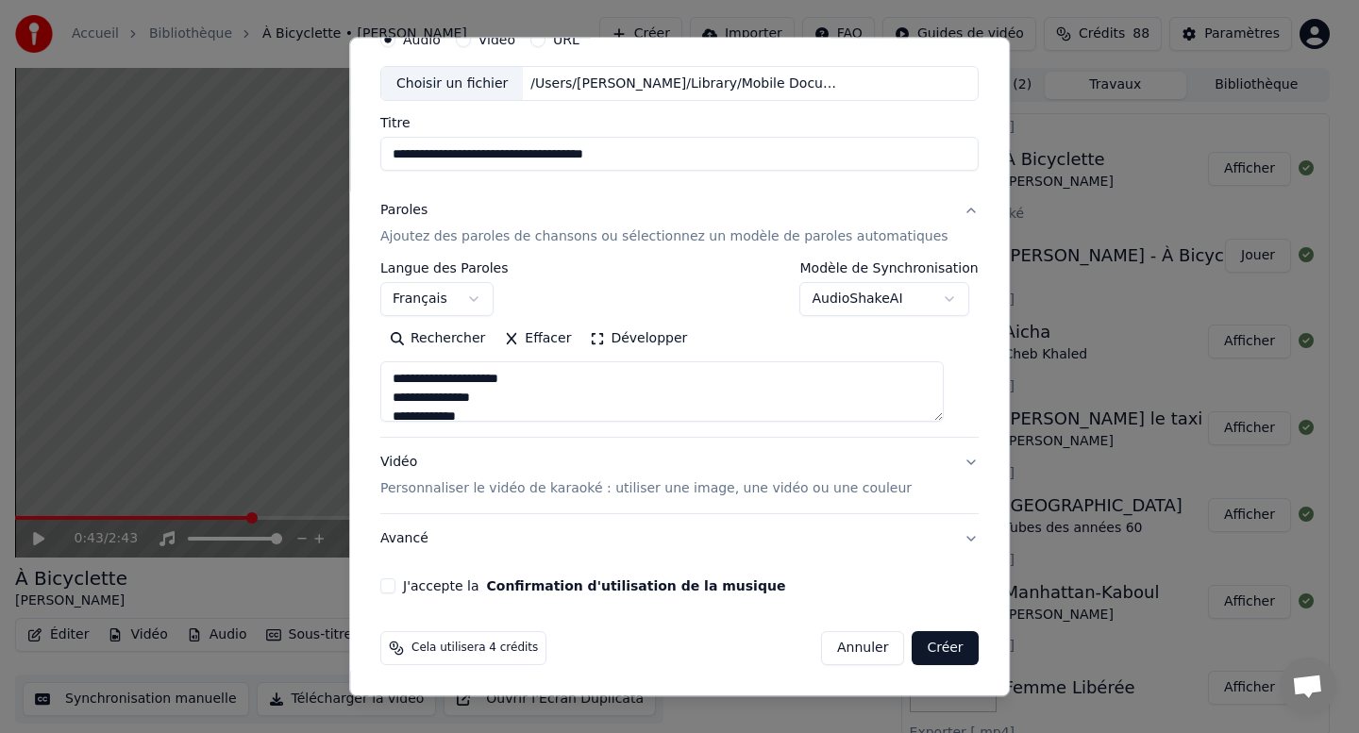
click at [513, 389] on textarea "**********" at bounding box center [661, 392] width 563 height 60
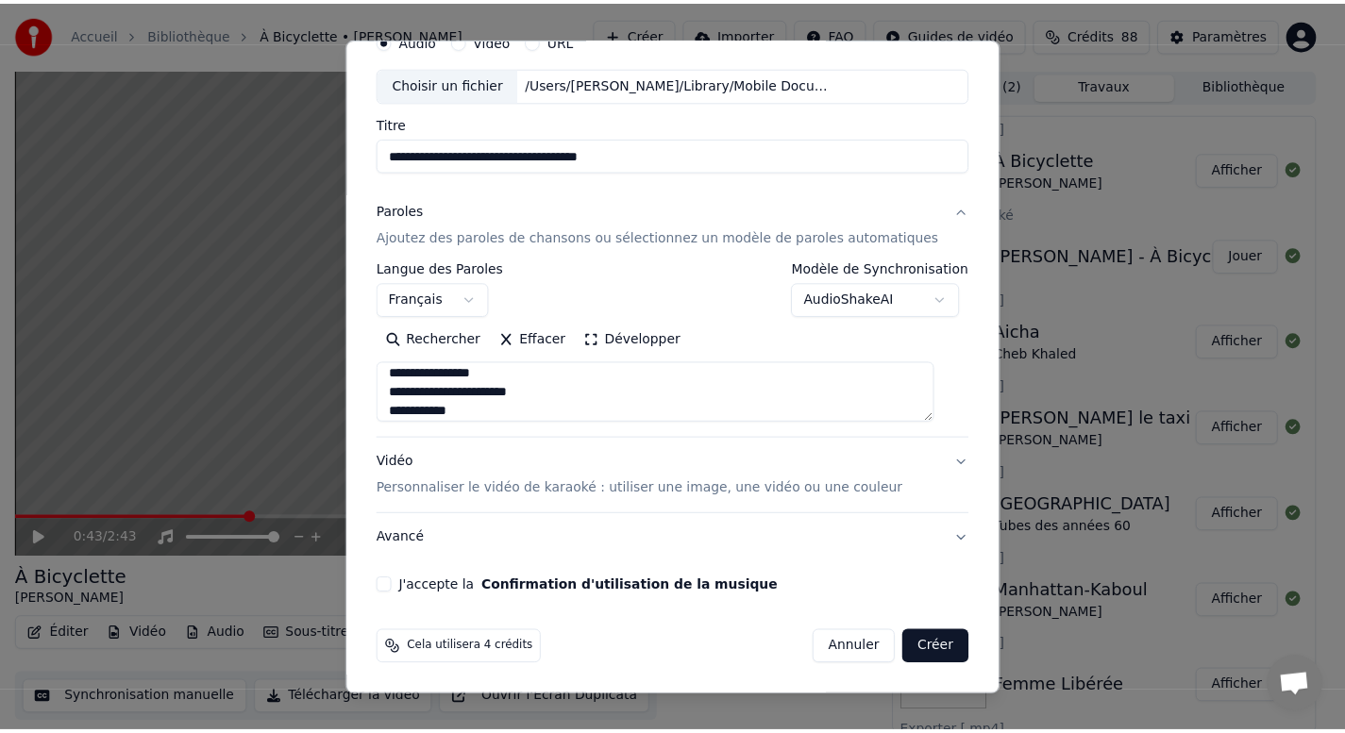
scroll to position [523, 0]
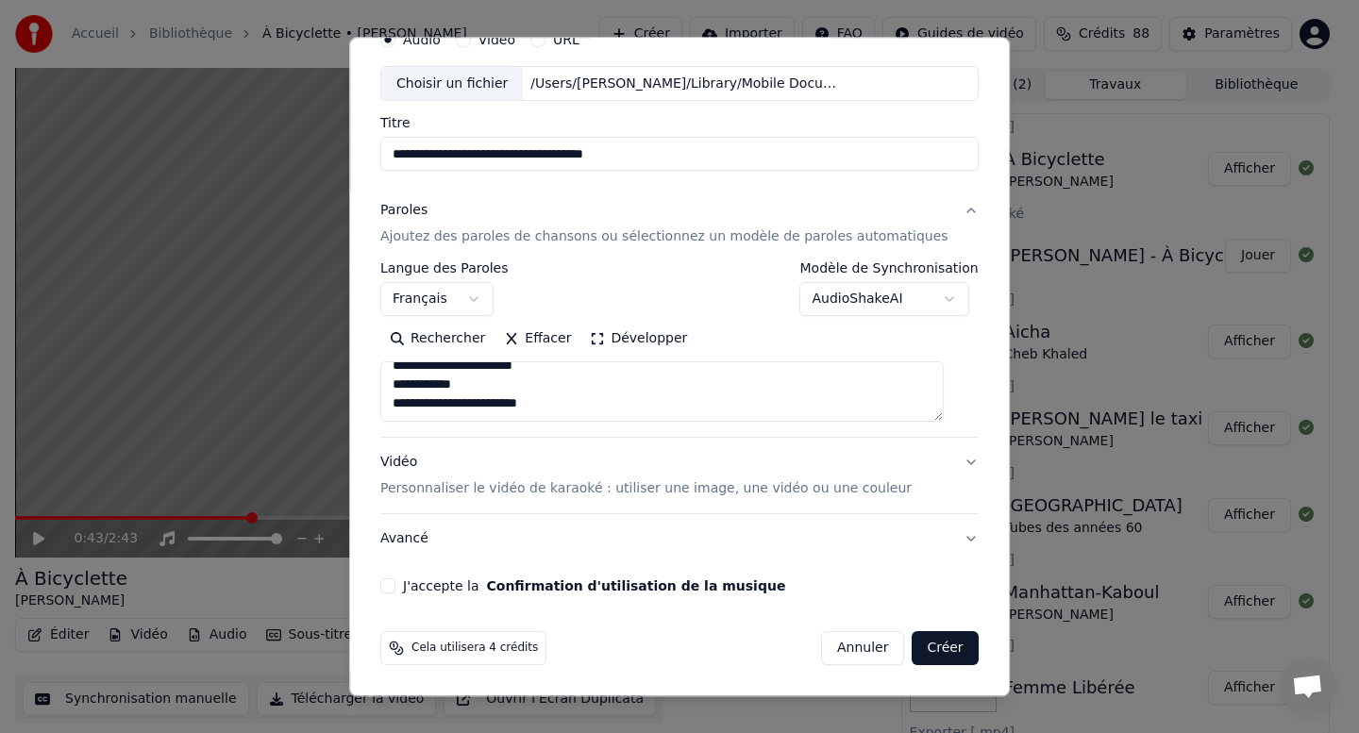
type textarea "**********"
click at [395, 589] on button "J'accepte la Confirmation d'utilisation de la musique" at bounding box center [387, 586] width 15 height 15
click at [920, 647] on button "Créer" at bounding box center [945, 649] width 66 height 34
select select
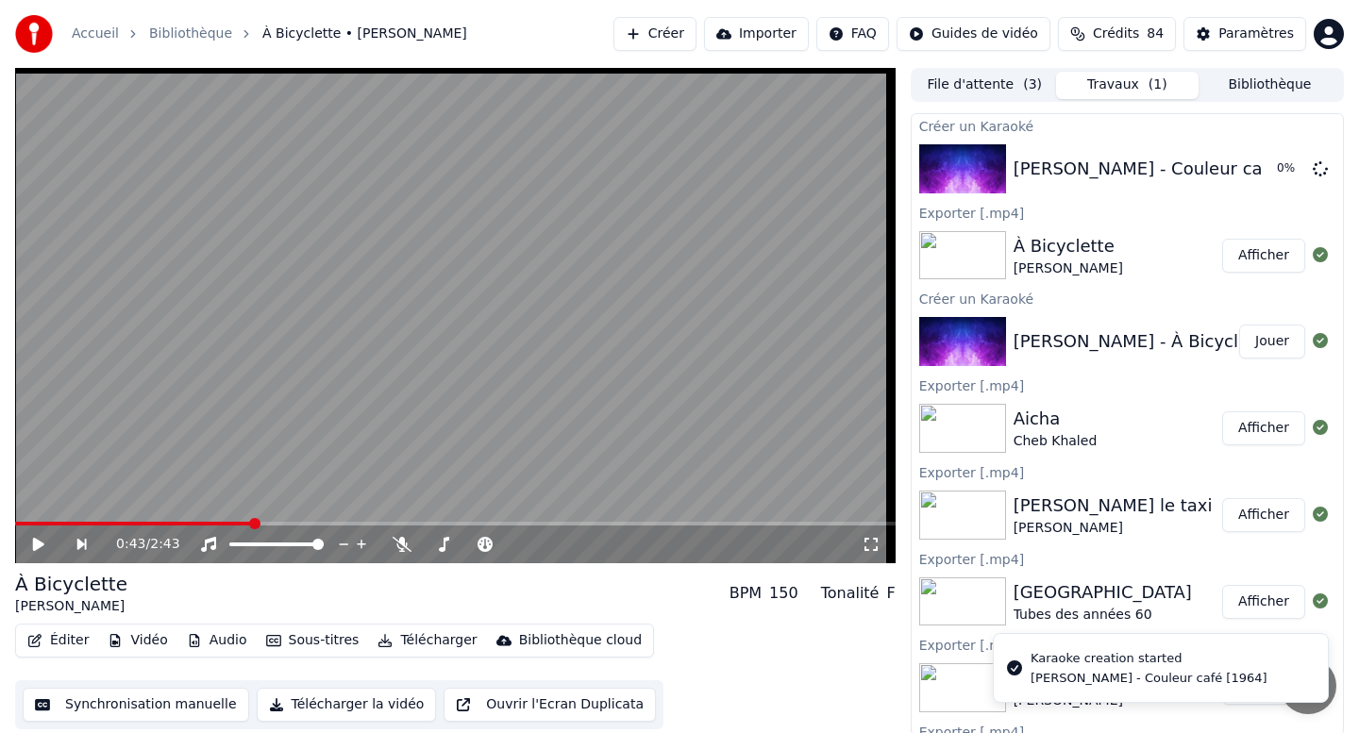
scroll to position [0, 0]
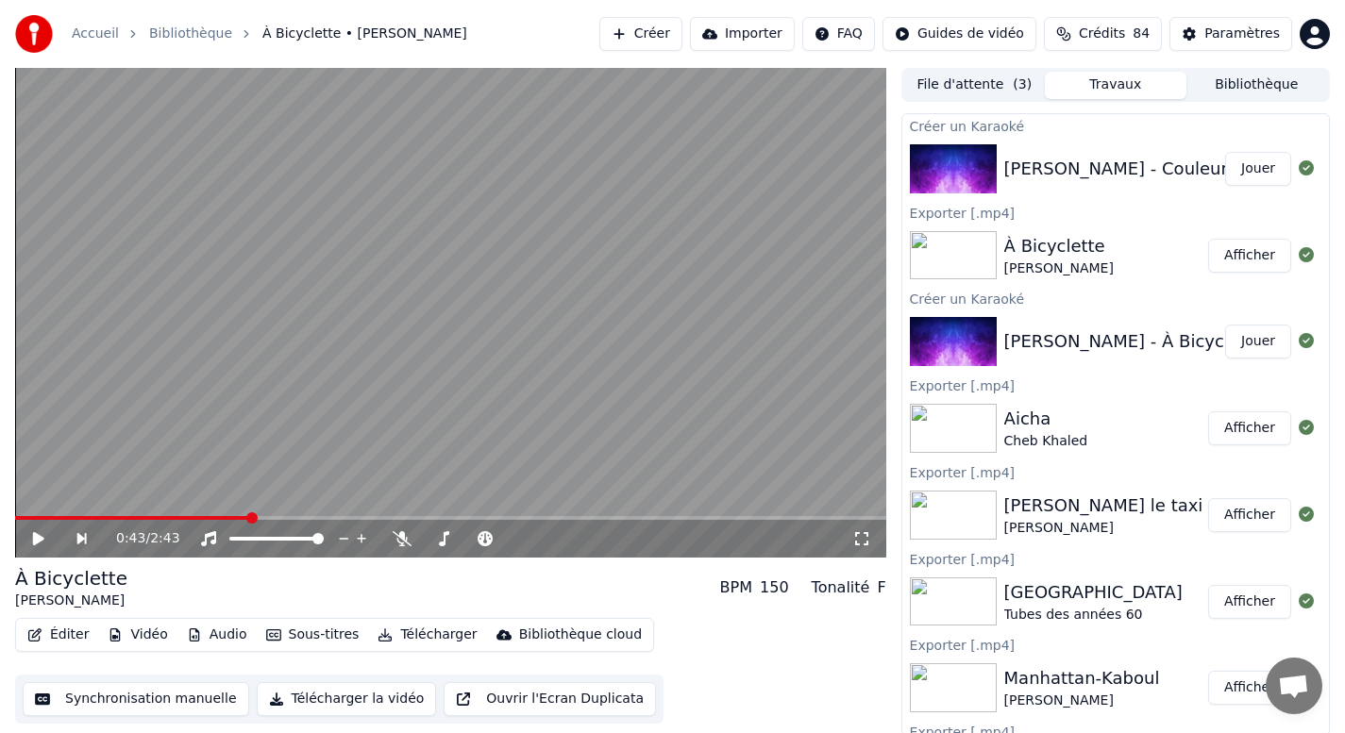
click at [1237, 180] on button "Jouer" at bounding box center [1258, 169] width 66 height 34
click at [303, 699] on button "Télécharger la vidéo" at bounding box center [347, 699] width 180 height 34
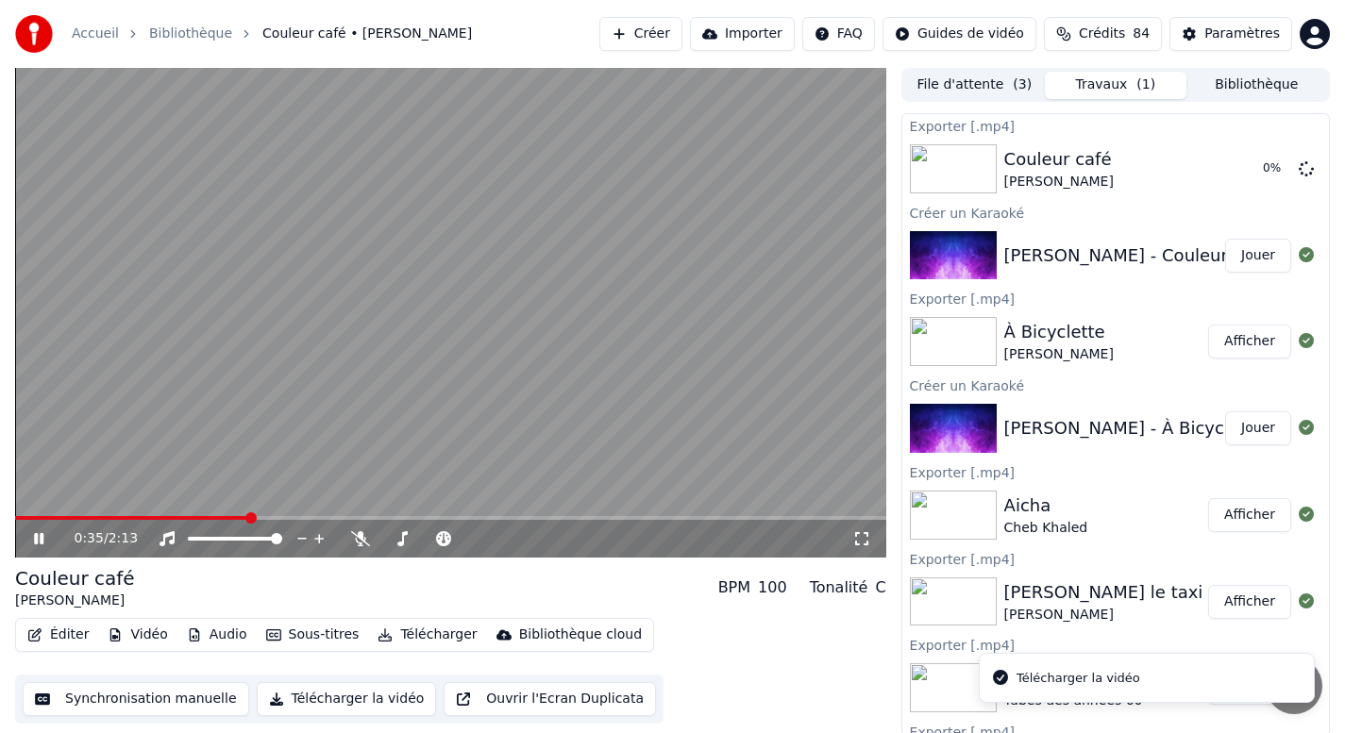
click at [36, 539] on icon at bounding box center [38, 538] width 9 height 11
click at [1219, 174] on button "Afficher" at bounding box center [1249, 169] width 83 height 34
click at [669, 33] on button "Créer" at bounding box center [640, 34] width 83 height 34
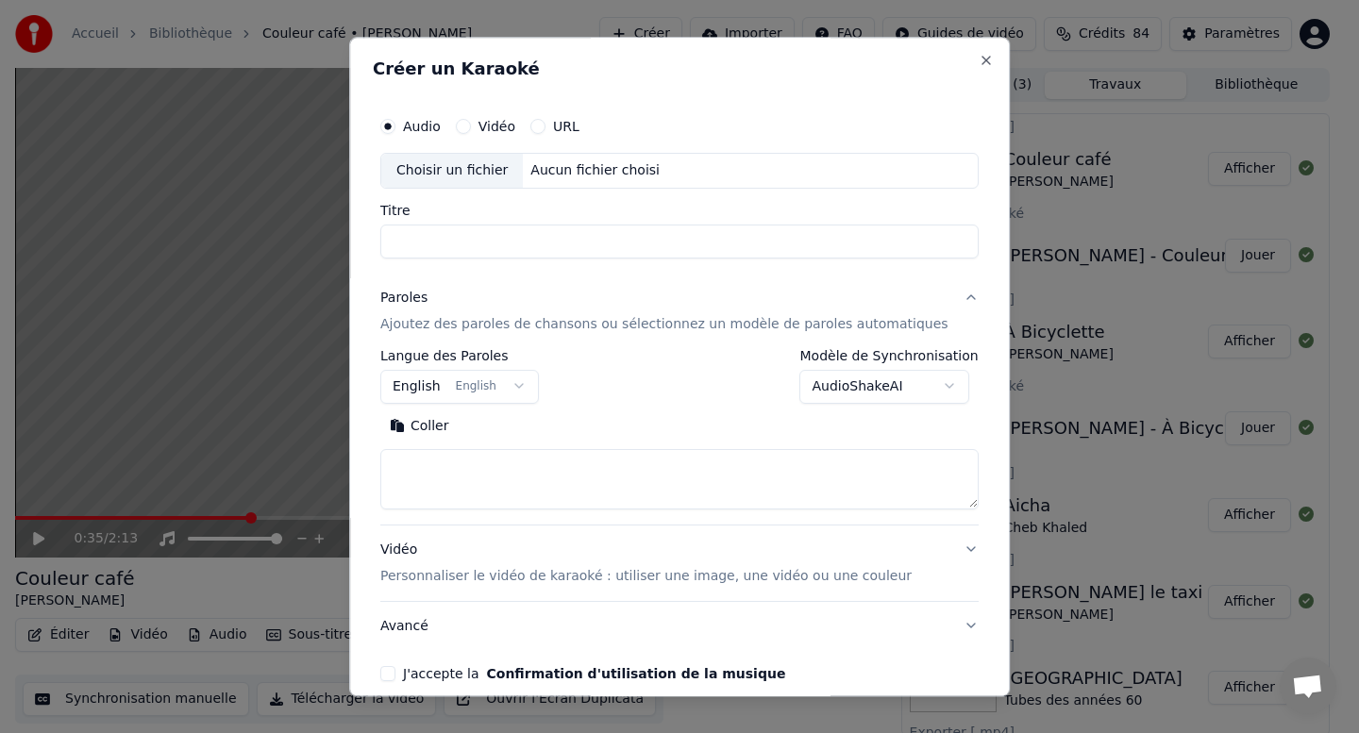
click at [483, 165] on div "Choisir un fichier" at bounding box center [452, 171] width 142 height 34
type input "**********"
click at [438, 403] on body "Accueil Bibliothèque Couleur café • [PERSON_NAME] Créer Importer FAQ Guides de …" at bounding box center [672, 366] width 1345 height 733
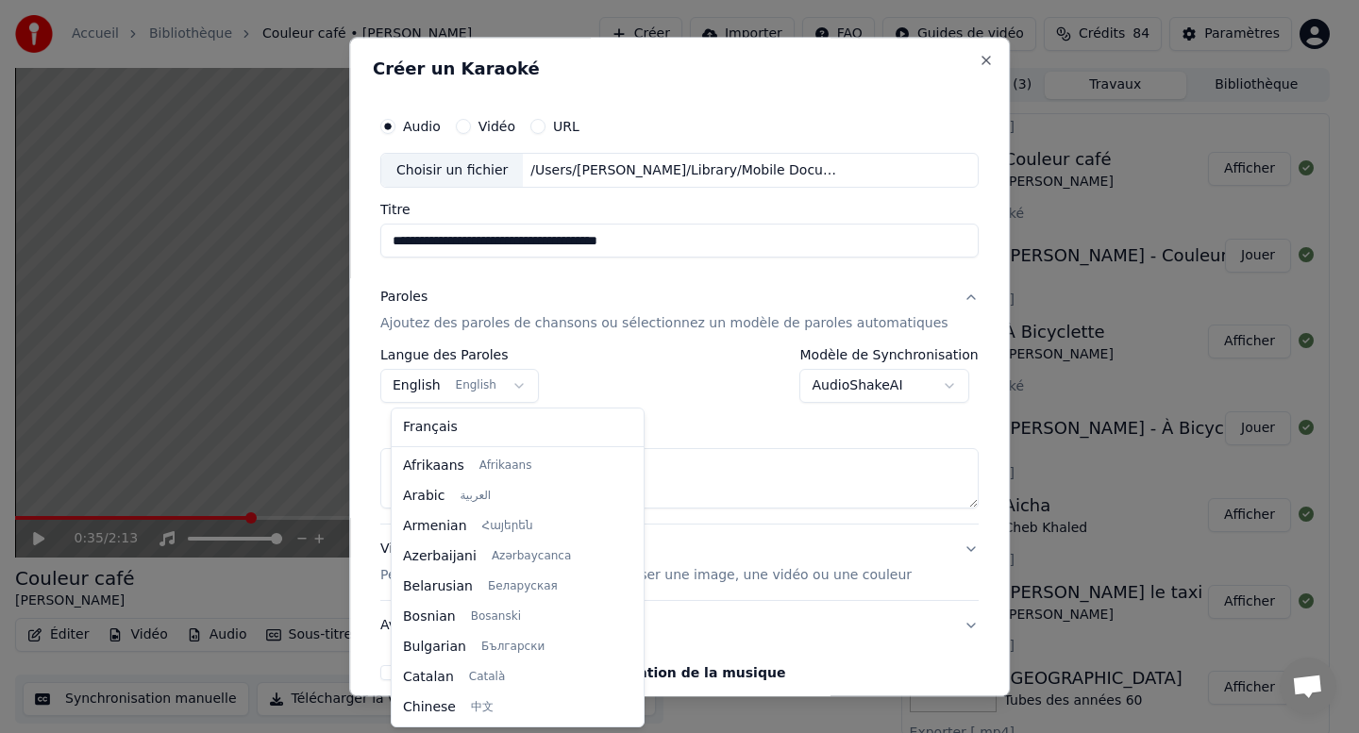
scroll to position [151, 0]
select select "**"
drag, startPoint x: 433, startPoint y: 419, endPoint x: 444, endPoint y: 449, distance: 32.2
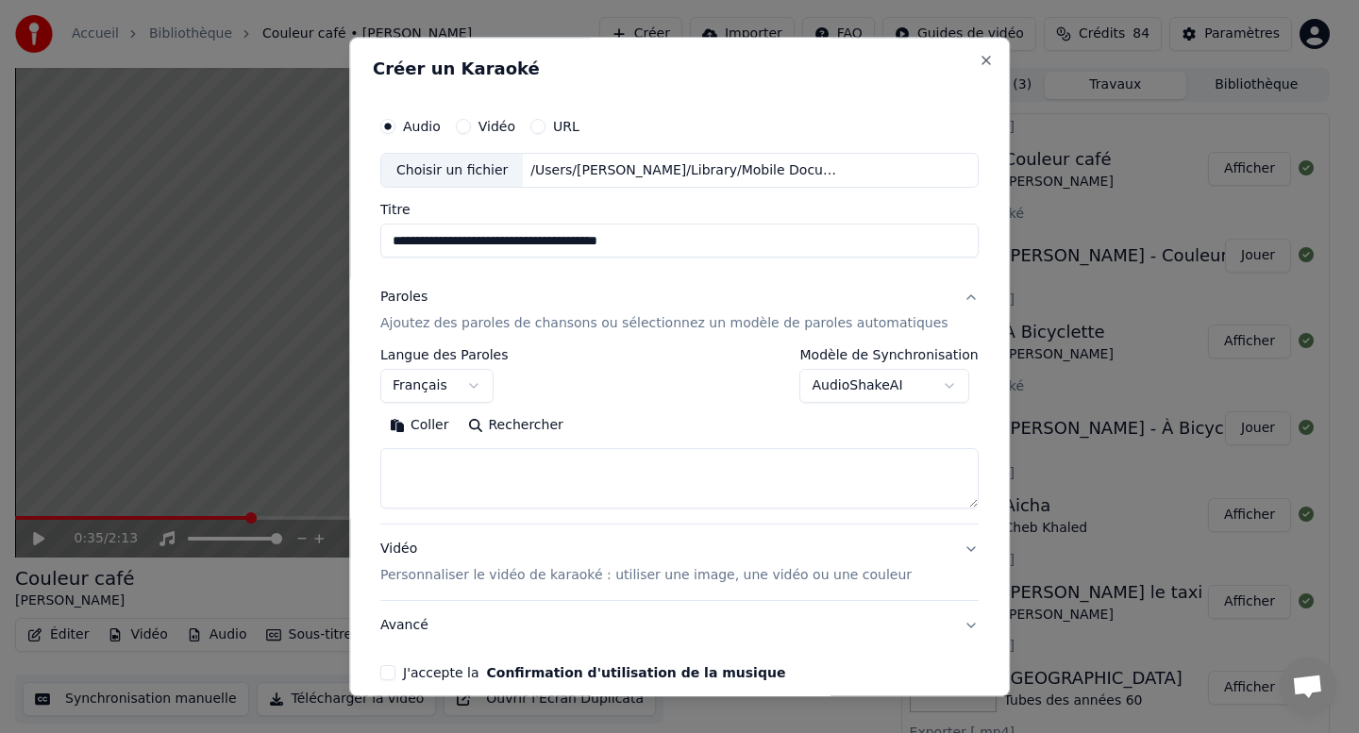
drag, startPoint x: 472, startPoint y: 485, endPoint x: 445, endPoint y: 460, distance: 36.1
click at [472, 485] on textarea at bounding box center [679, 479] width 598 height 60
click at [441, 435] on button "Coller" at bounding box center [419, 426] width 78 height 30
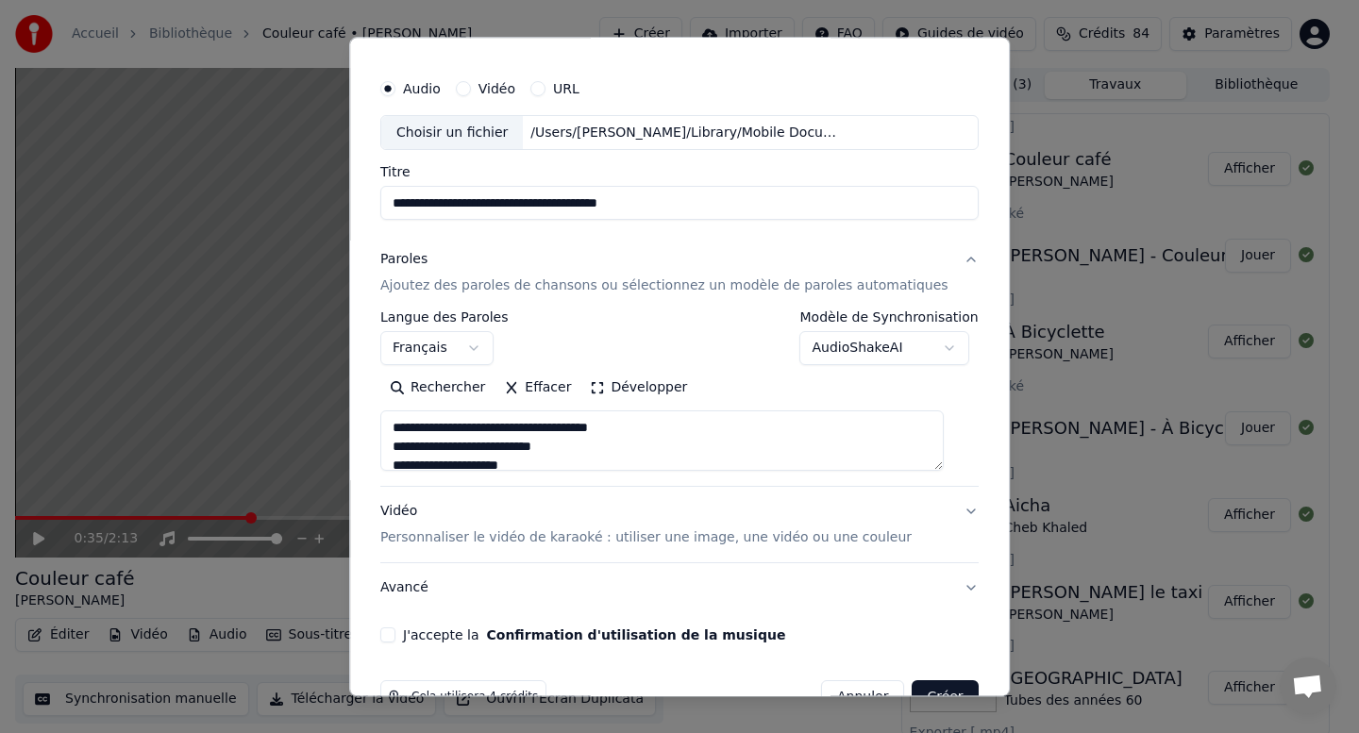
scroll to position [87, 0]
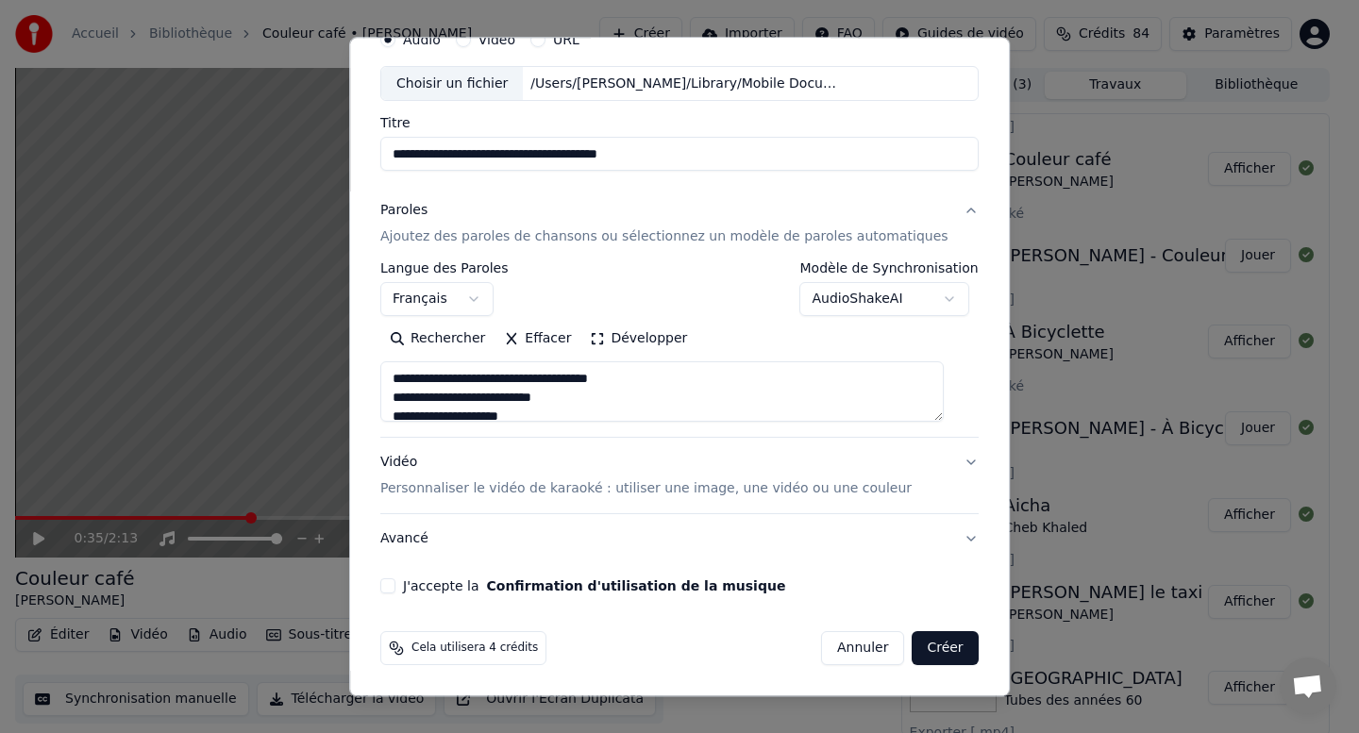
click at [459, 399] on textarea at bounding box center [661, 392] width 563 height 60
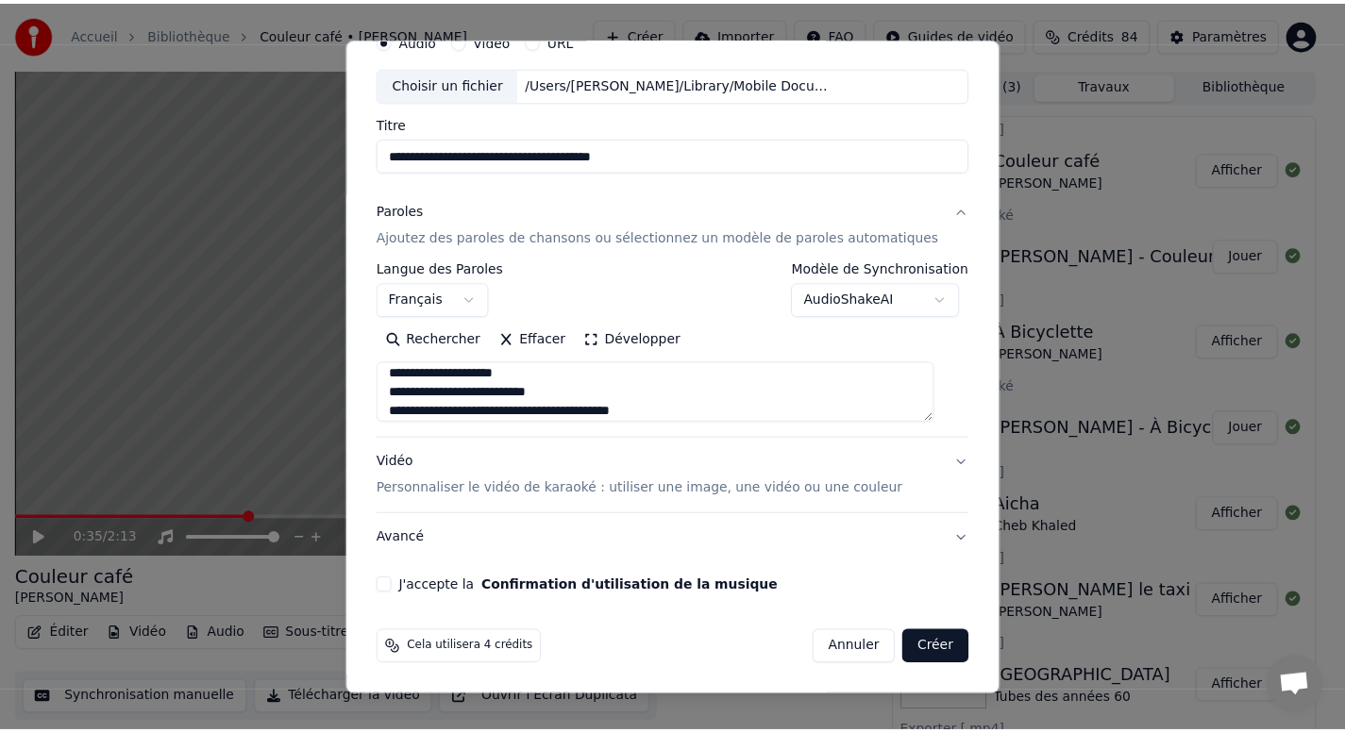
scroll to position [6, 0]
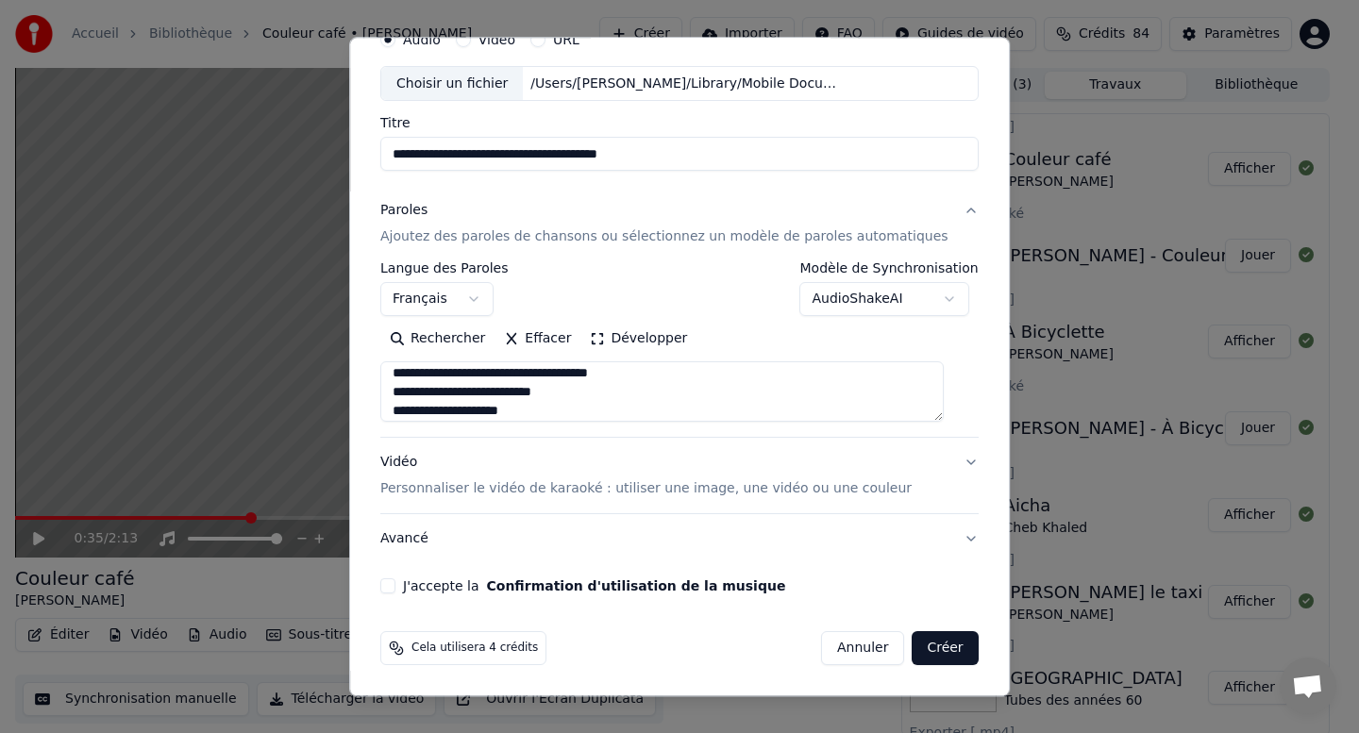
type textarea "**********"
click at [395, 584] on button "J'accepte la Confirmation d'utilisation de la musique" at bounding box center [387, 586] width 15 height 15
drag, startPoint x: 930, startPoint y: 644, endPoint x: 925, endPoint y: 633, distance: 12.7
click at [930, 644] on button "Créer" at bounding box center [945, 649] width 66 height 34
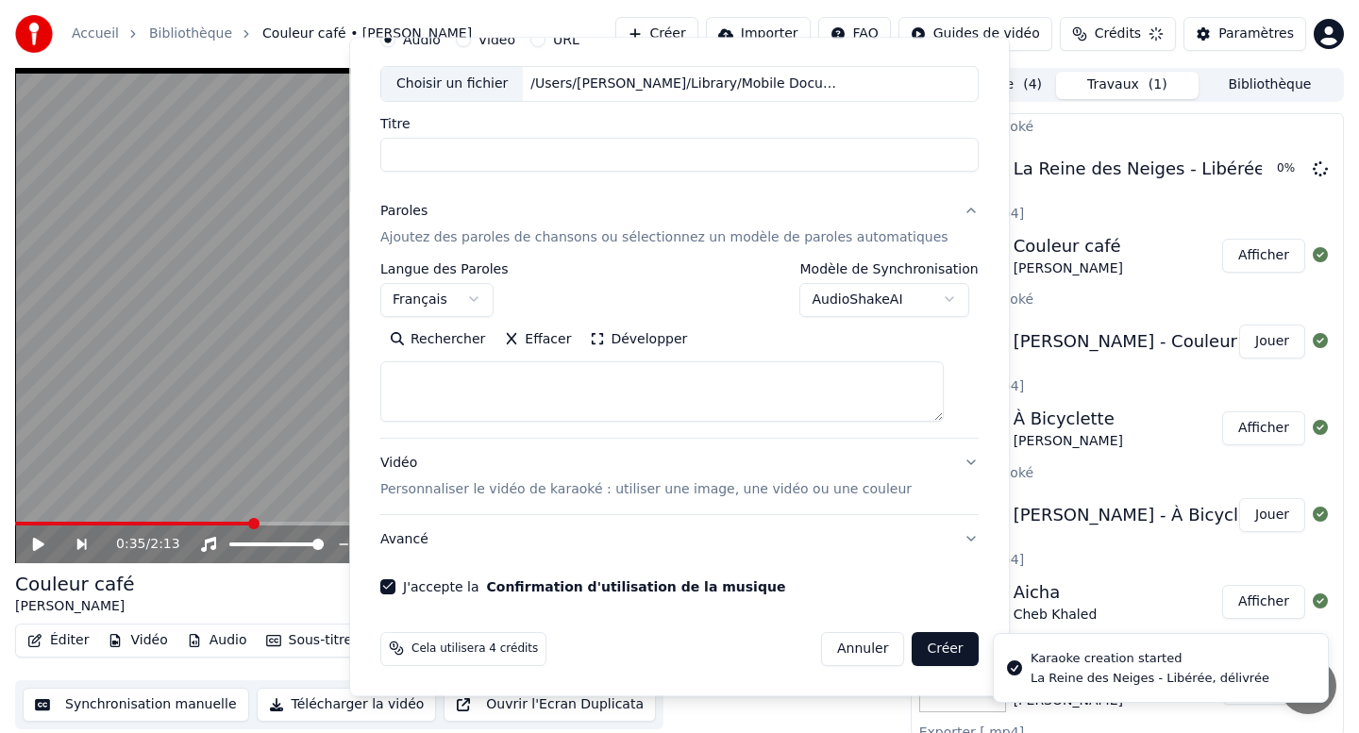
select select
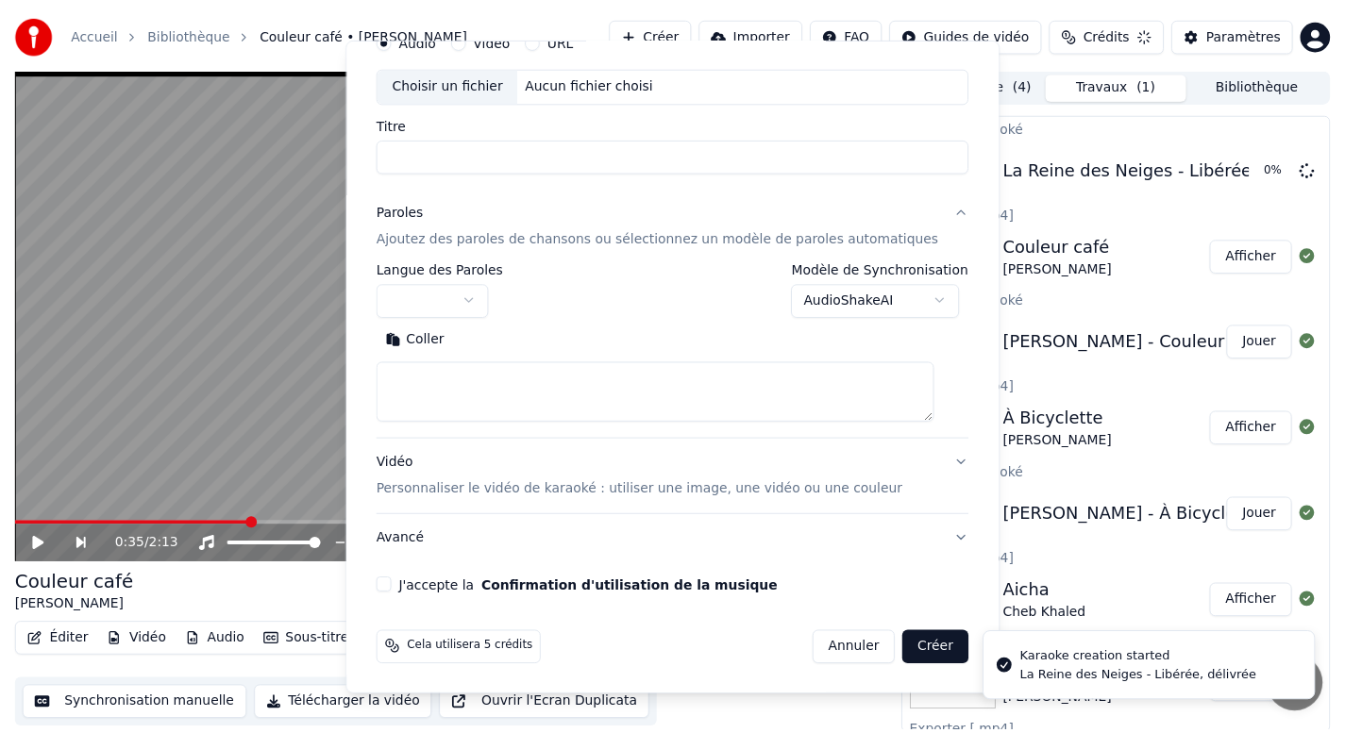
scroll to position [0, 0]
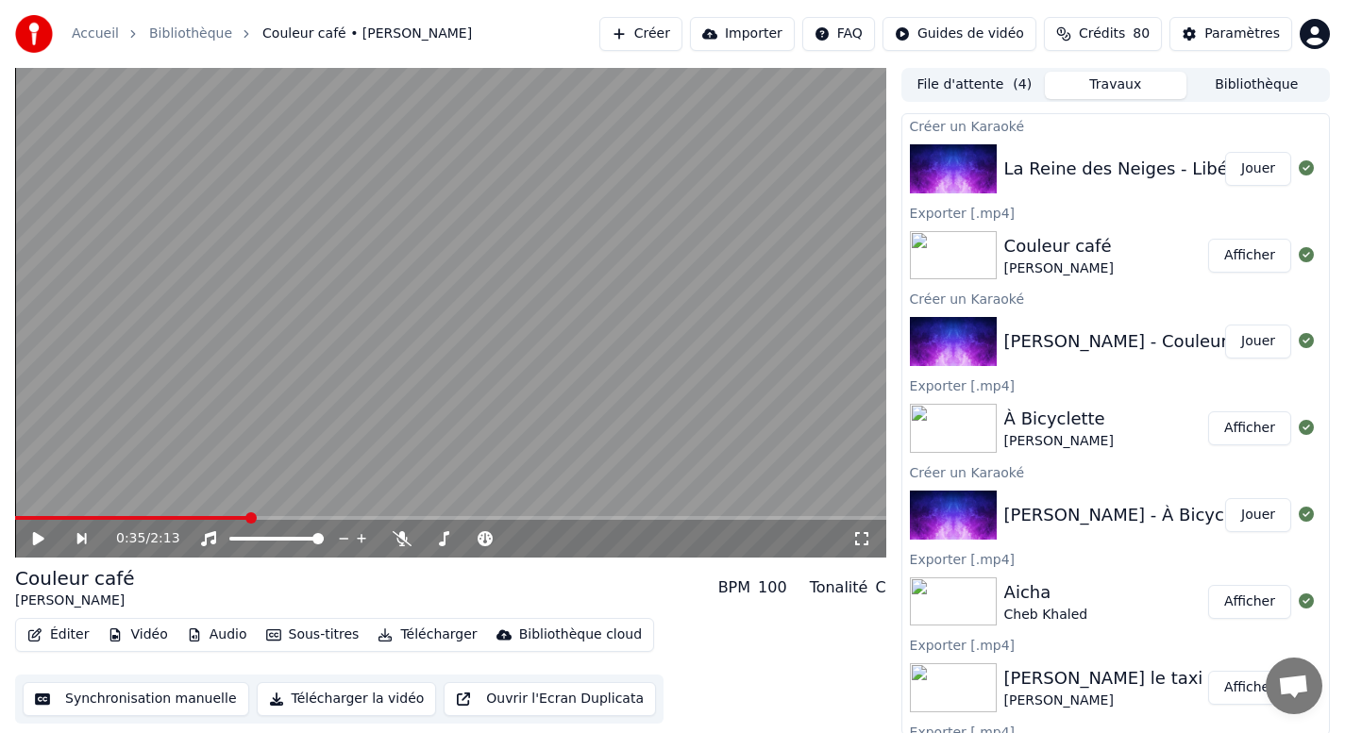
click at [1242, 172] on button "Jouer" at bounding box center [1258, 169] width 66 height 34
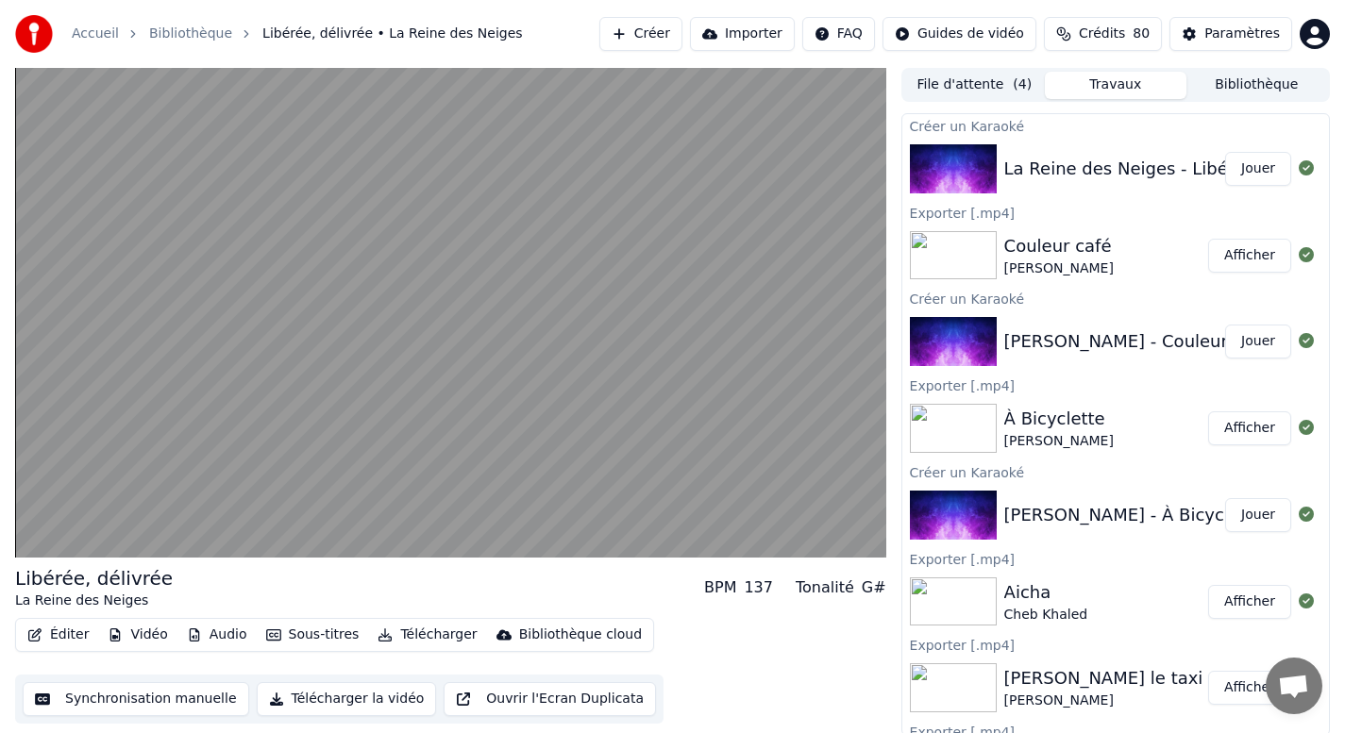
click at [333, 693] on button "Télécharger la vidéo" at bounding box center [347, 699] width 180 height 34
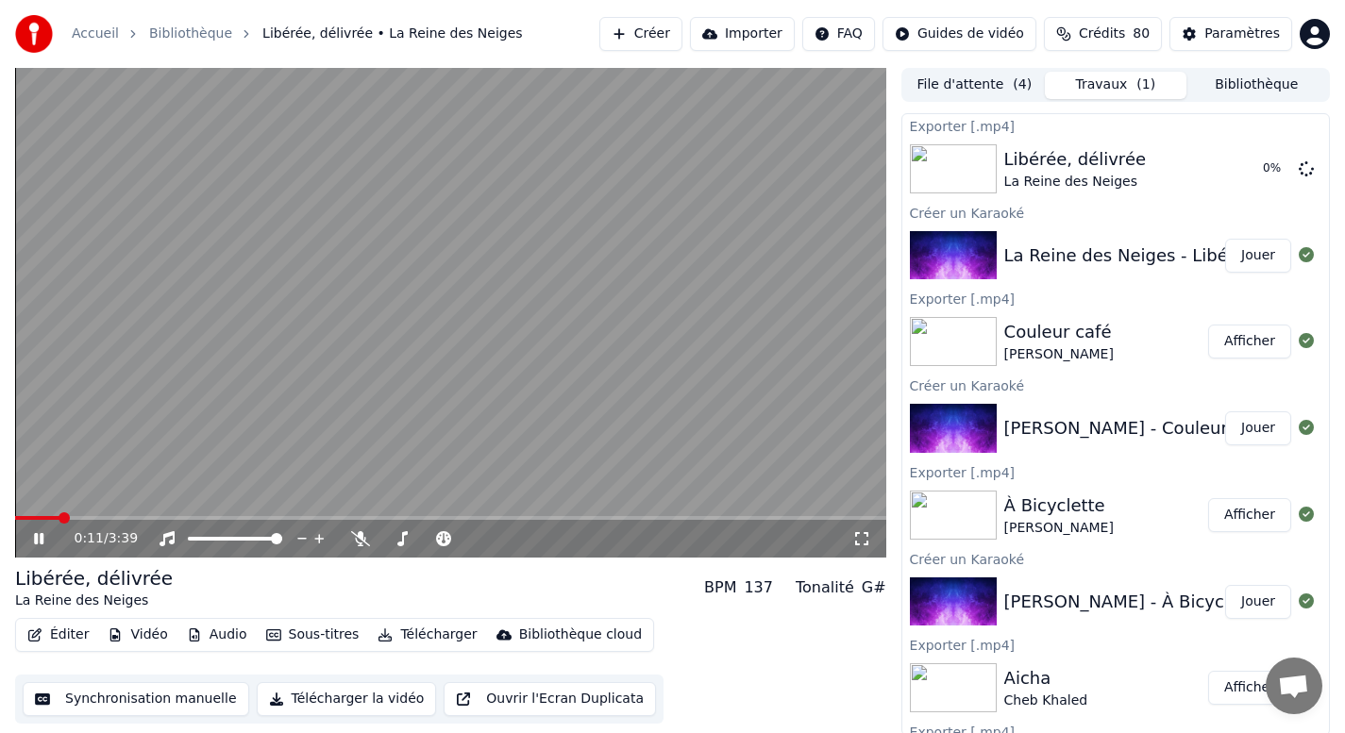
click at [42, 537] on icon at bounding box center [38, 538] width 9 height 11
click at [1228, 177] on button "Afficher" at bounding box center [1249, 169] width 83 height 34
click at [1241, 90] on button "Bibliothèque" at bounding box center [1256, 85] width 141 height 27
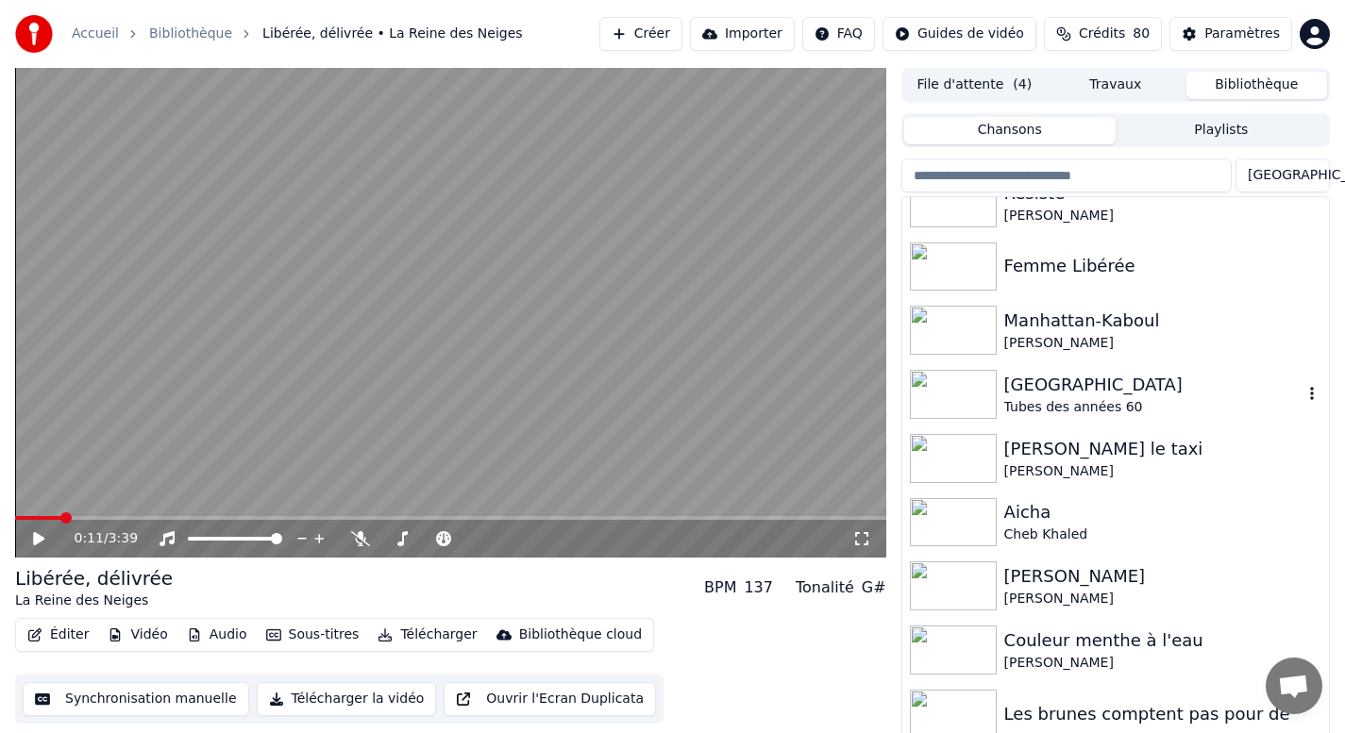
scroll to position [13, 0]
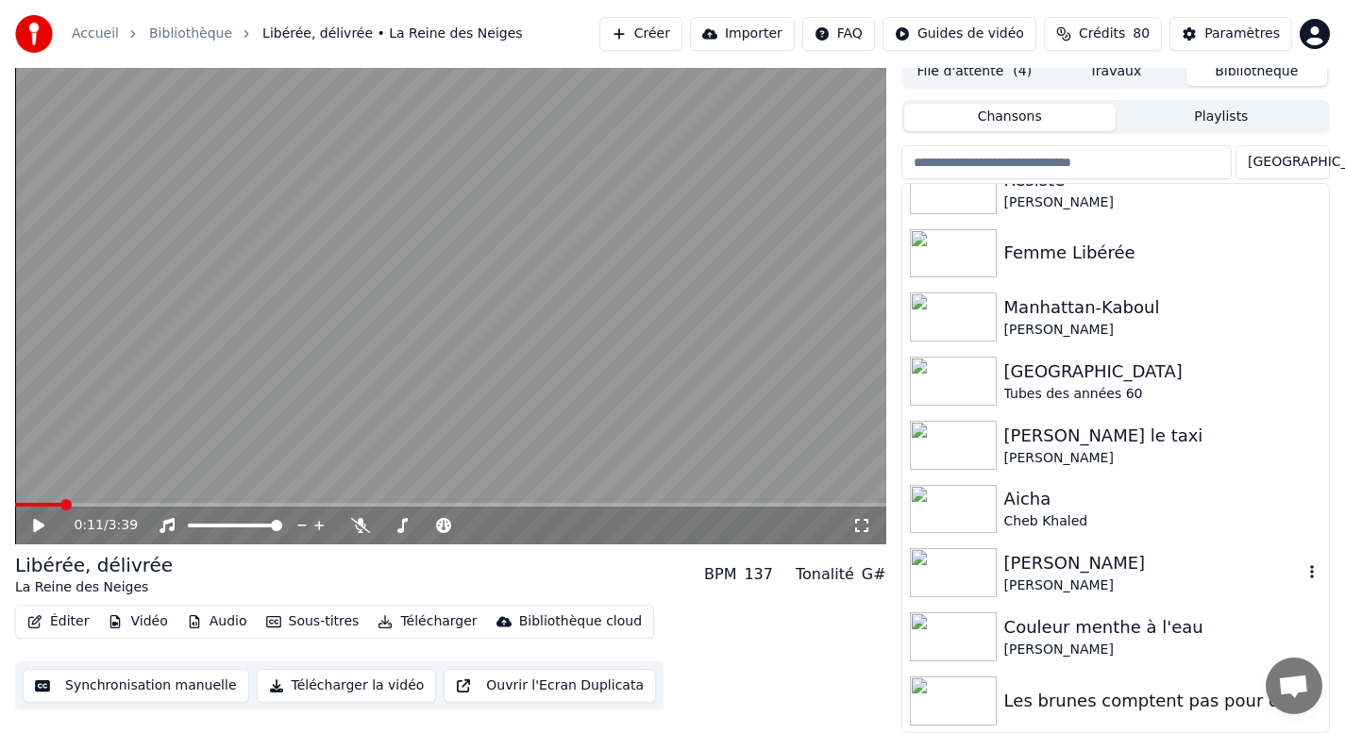
click at [1047, 572] on div "[PERSON_NAME]" at bounding box center [1153, 563] width 298 height 26
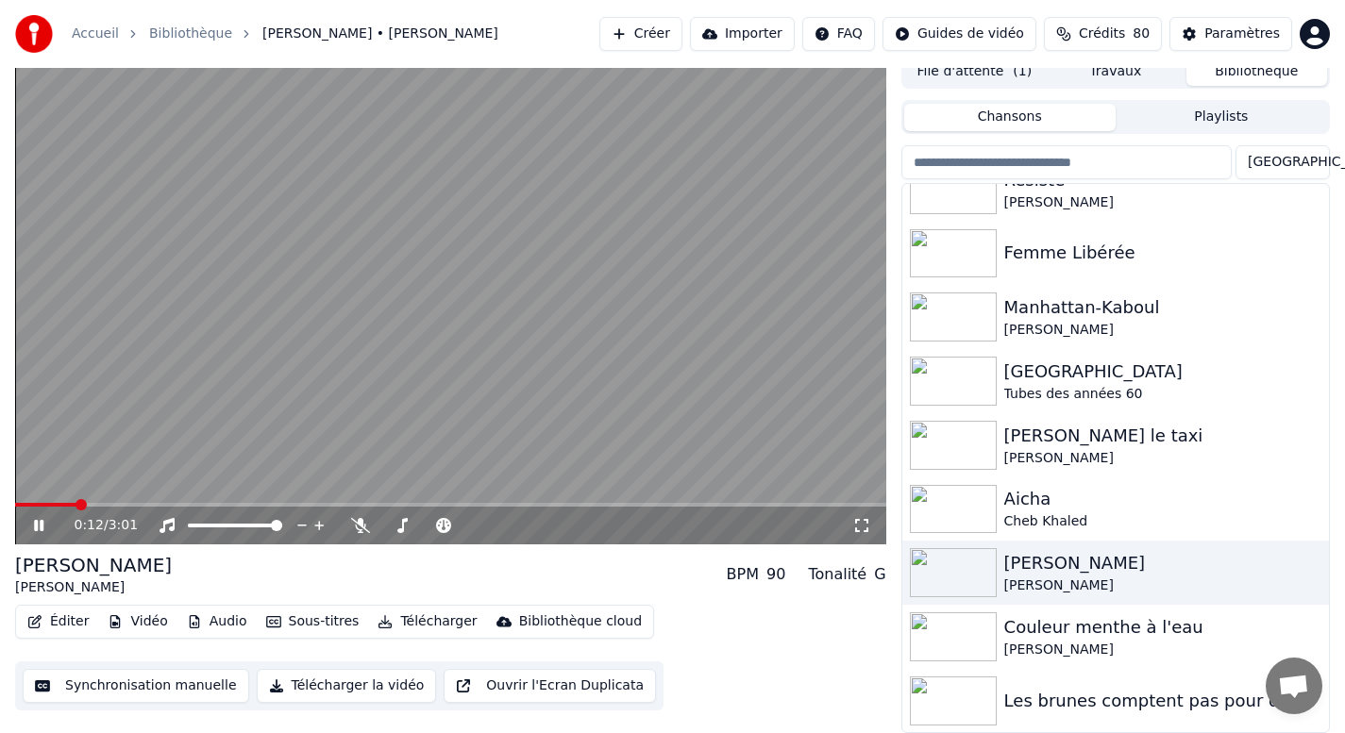
click at [232, 505] on span at bounding box center [450, 505] width 871 height 4
click at [332, 687] on button "Télécharger la vidéo" at bounding box center [347, 686] width 180 height 34
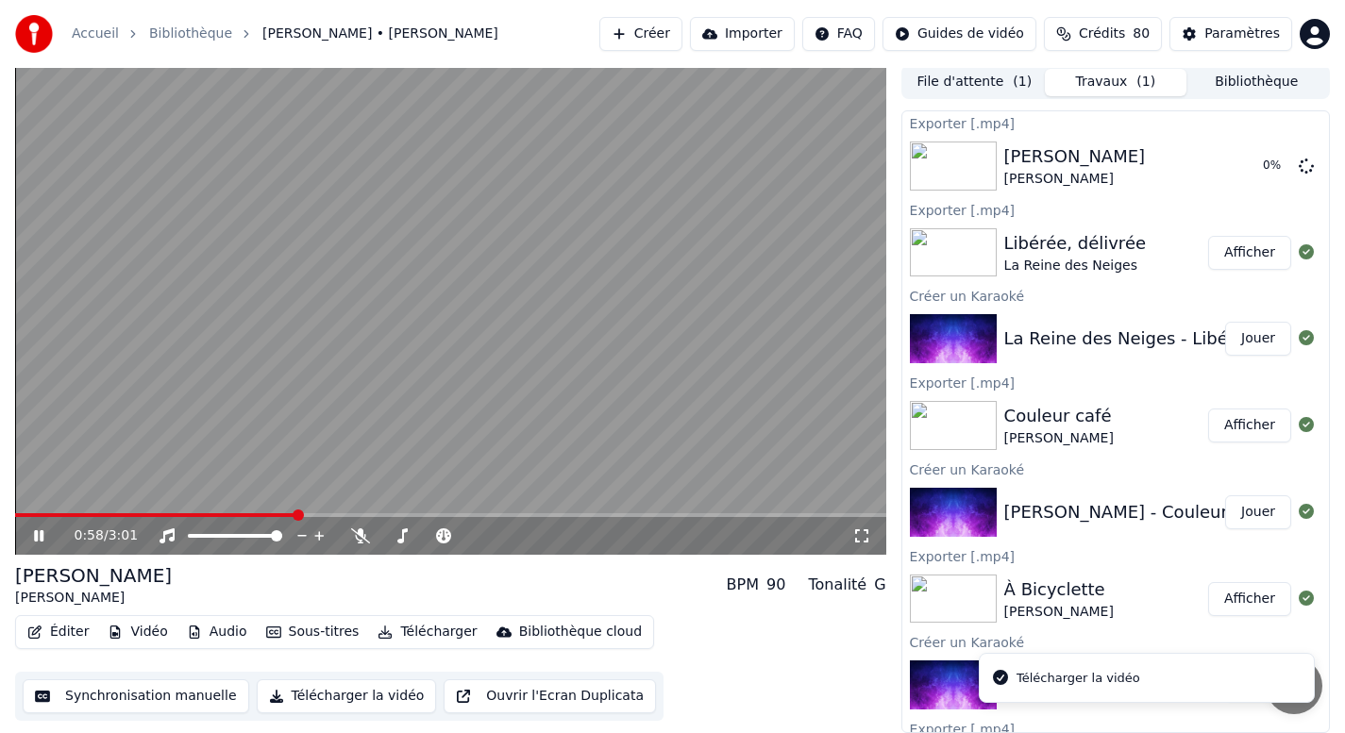
click at [38, 536] on icon at bounding box center [38, 535] width 9 height 11
click at [1241, 165] on button "Afficher" at bounding box center [1249, 166] width 83 height 34
